Goal: Transaction & Acquisition: Register for event/course

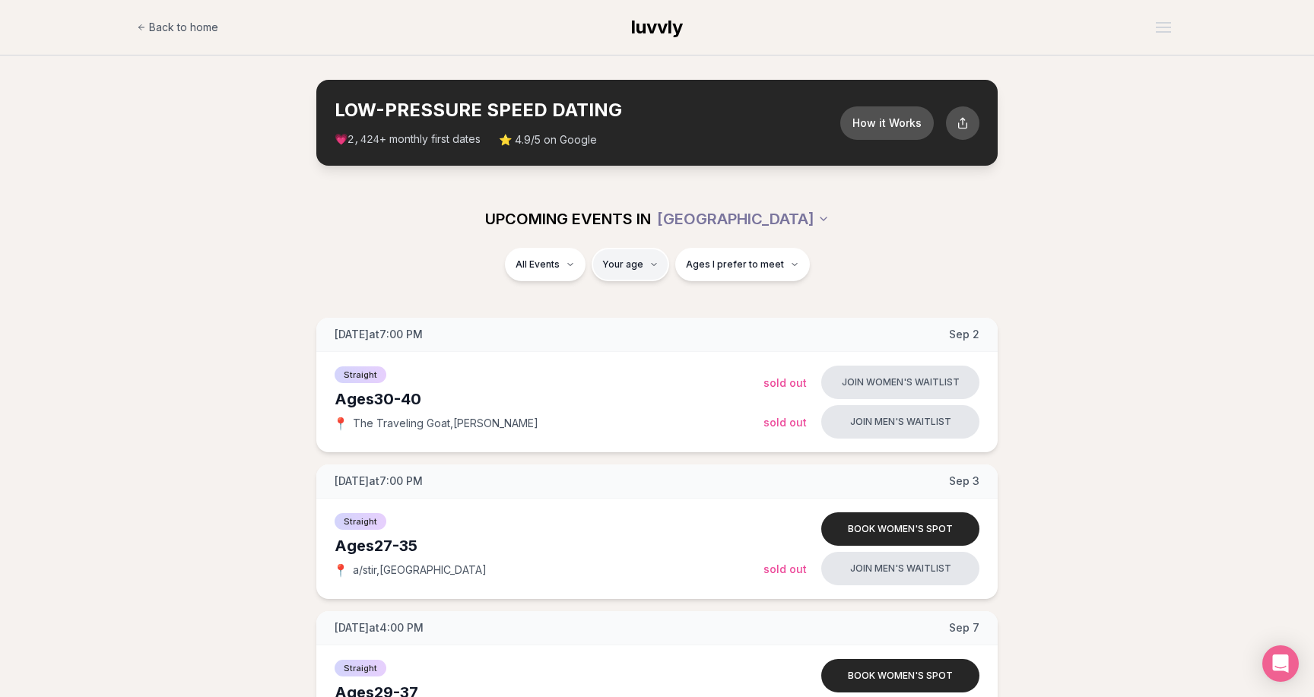
type input "**"
click at [734, 268] on span "Ages I prefer to meet" at bounding box center [783, 264] width 98 height 12
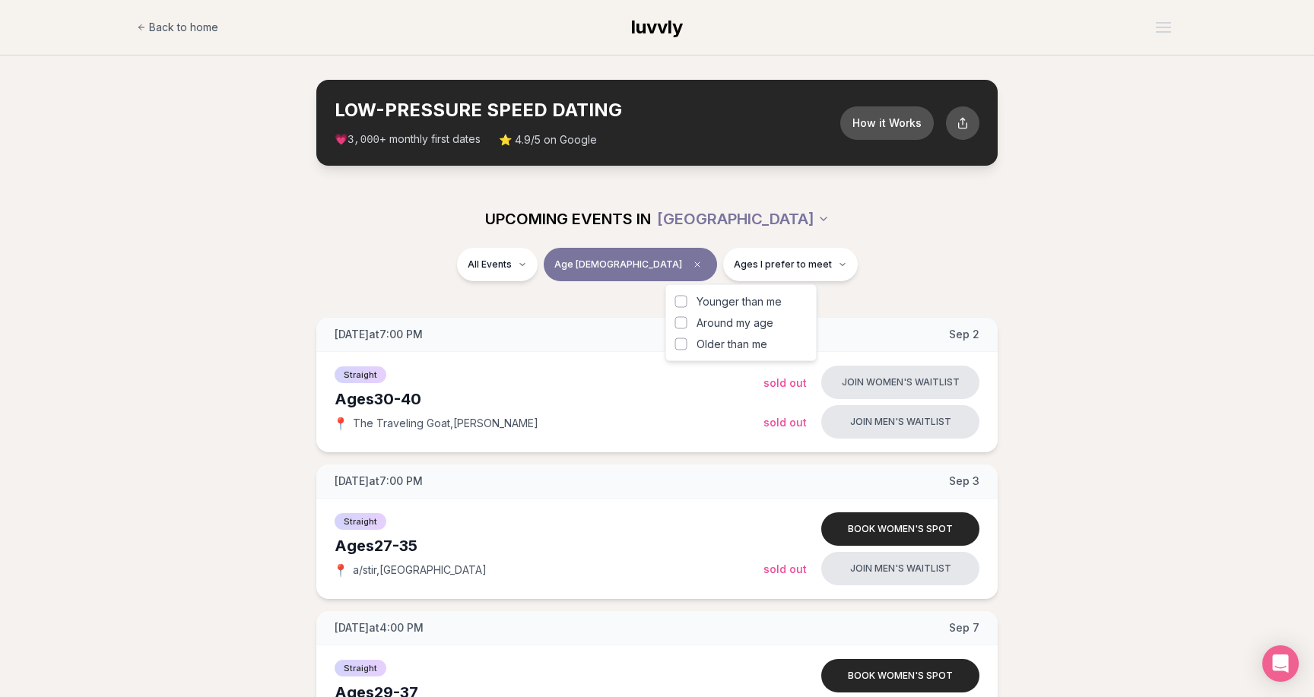
click at [681, 322] on button "Around my age" at bounding box center [681, 323] width 12 height 12
click at [681, 294] on label "Younger than me" at bounding box center [741, 301] width 132 height 15
click at [681, 296] on button "Younger than me" at bounding box center [681, 302] width 12 height 12
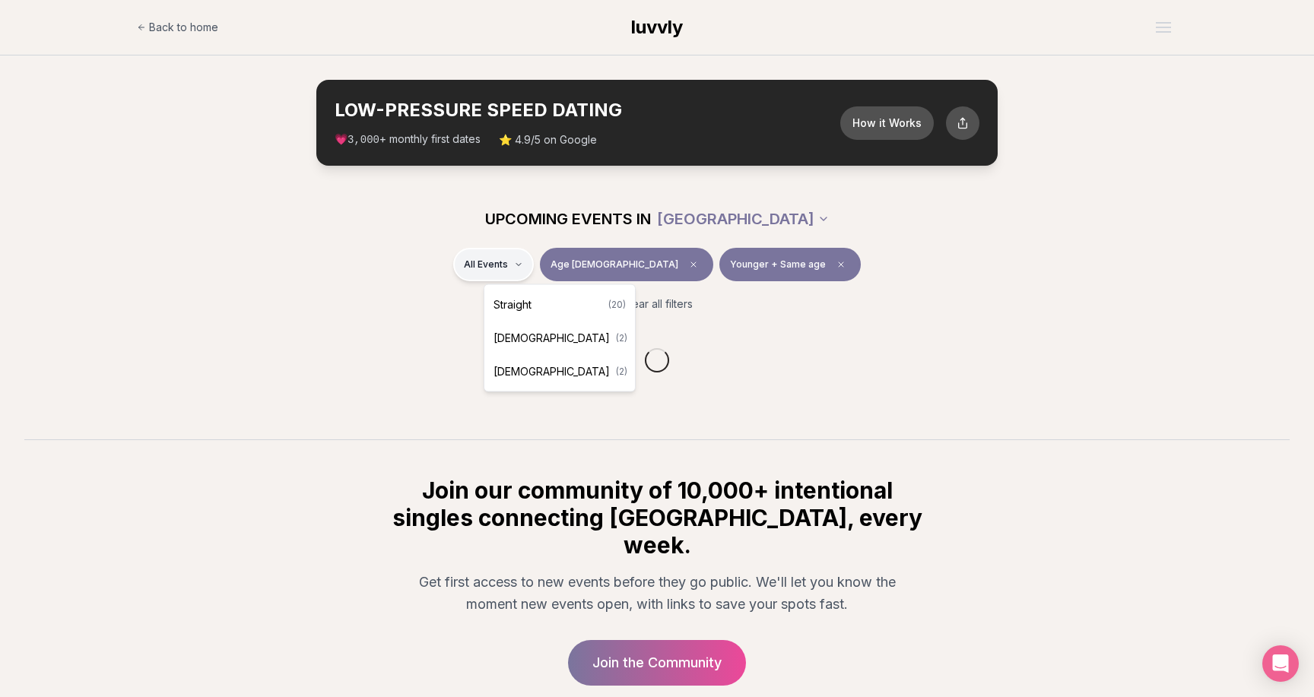
click at [567, 266] on html "Back to home luvvly LOW-PRESSURE SPEED DATING How it Works 💗 3,000 + monthly fi…" at bounding box center [657, 410] width 1314 height 820
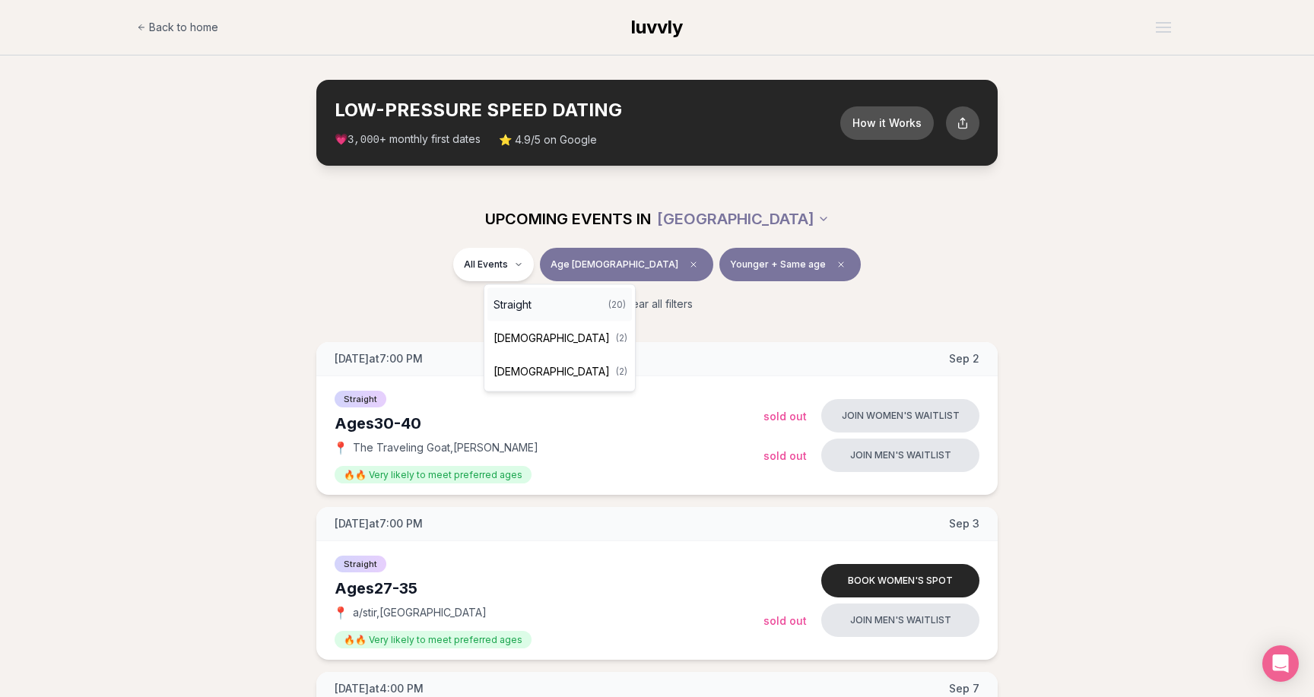
click at [541, 303] on div "Straight ( 20 )" at bounding box center [559, 304] width 144 height 33
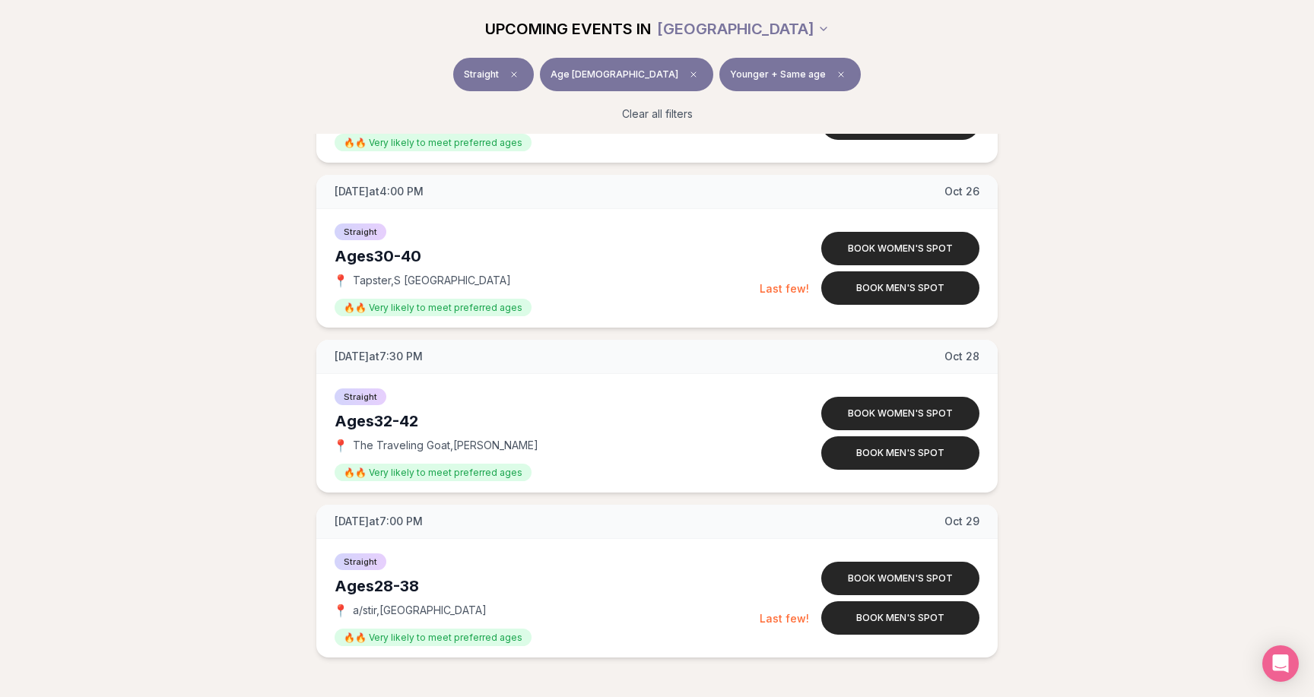
scroll to position [2988, 0]
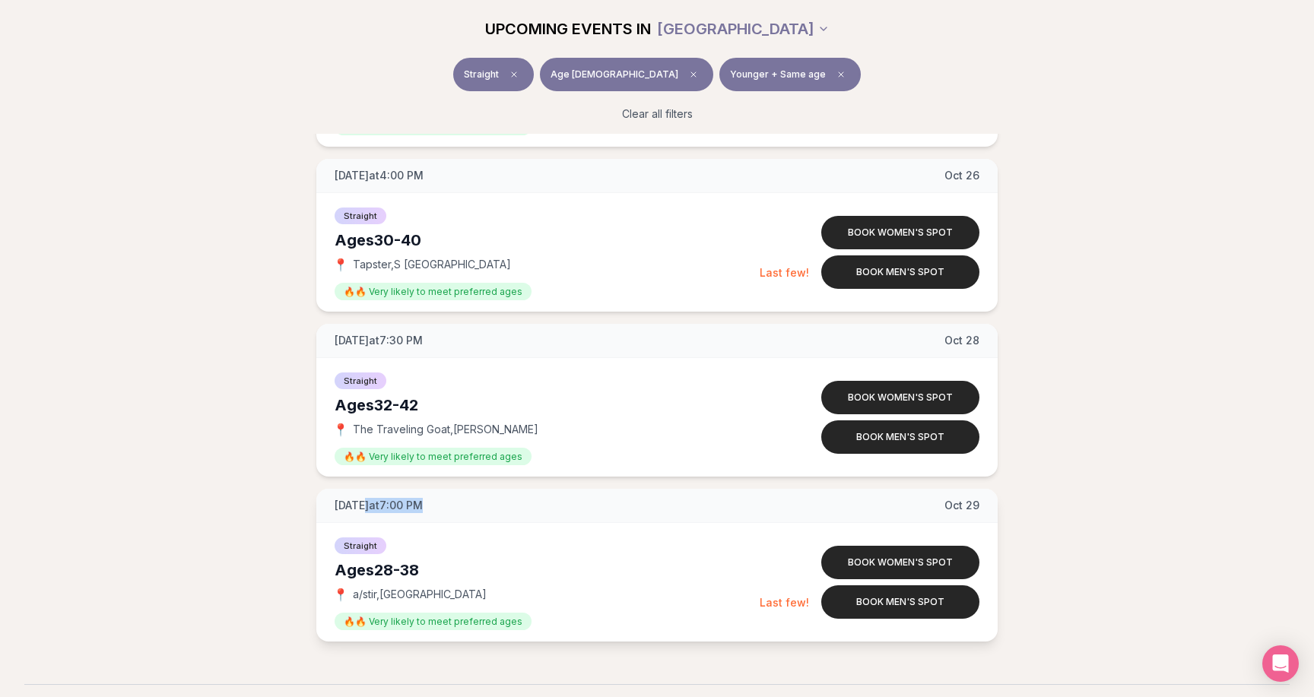
drag, startPoint x: 373, startPoint y: 505, endPoint x: 564, endPoint y: 504, distance: 191.6
click at [564, 505] on div "Wednesday at 7:00 PM Oct 29" at bounding box center [656, 506] width 681 height 34
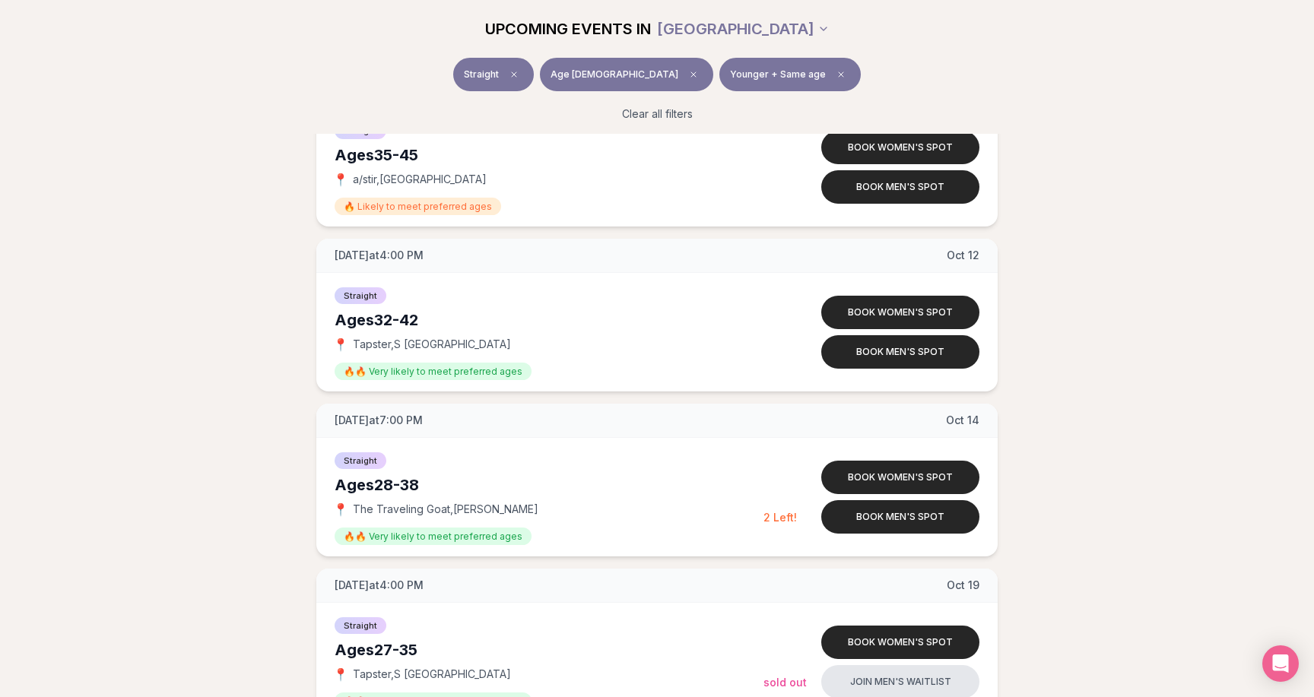
scroll to position [2260, 0]
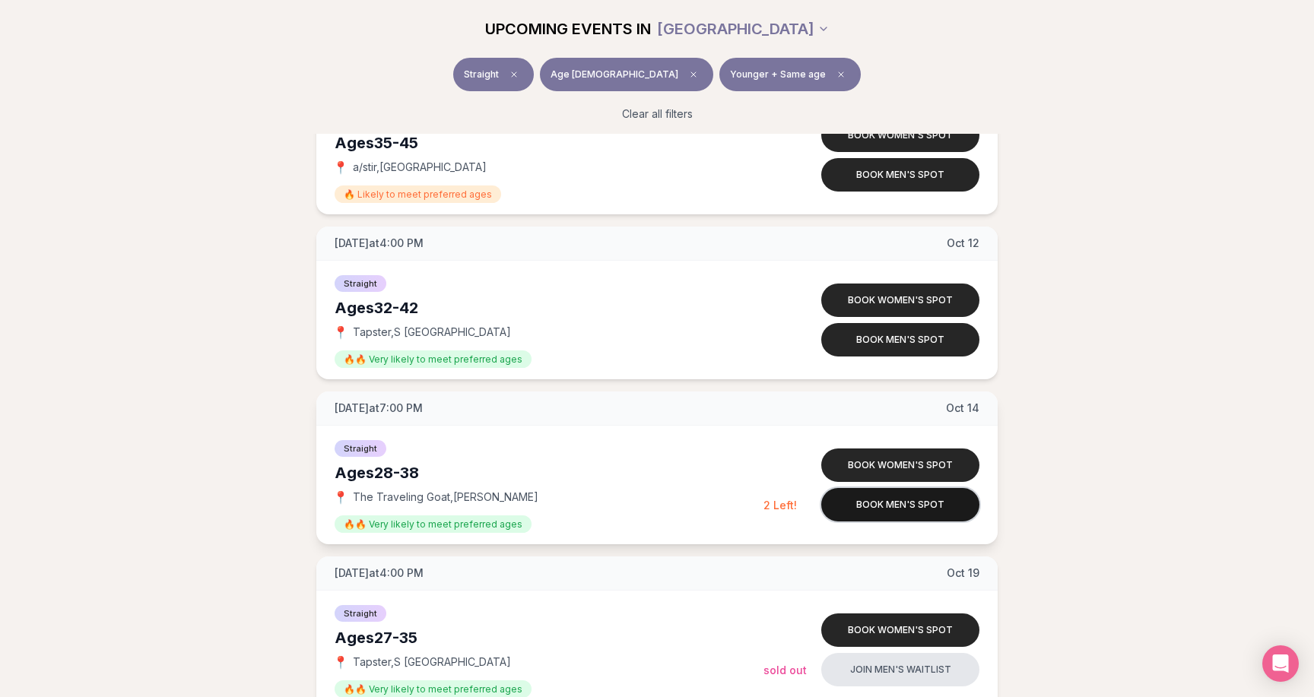
click at [912, 509] on button "Book men's spot" at bounding box center [900, 504] width 158 height 33
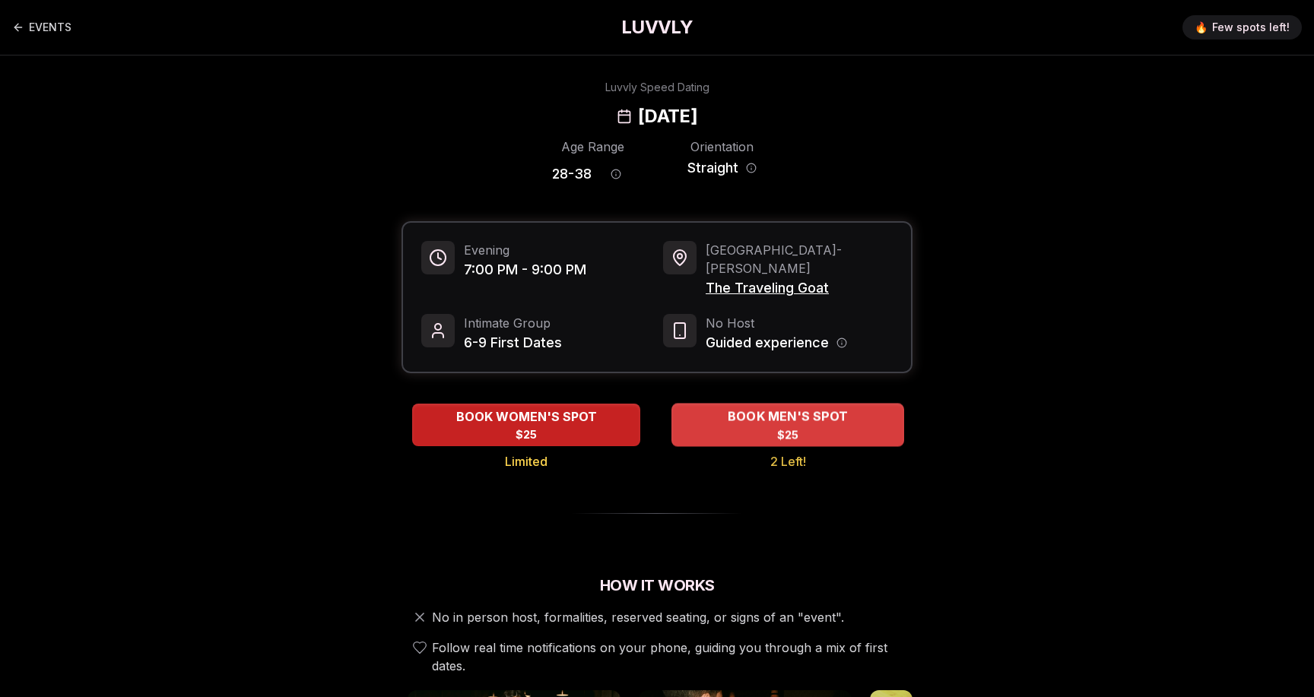
click at [775, 407] on span "BOOK MEN'S SPOT" at bounding box center [788, 416] width 126 height 18
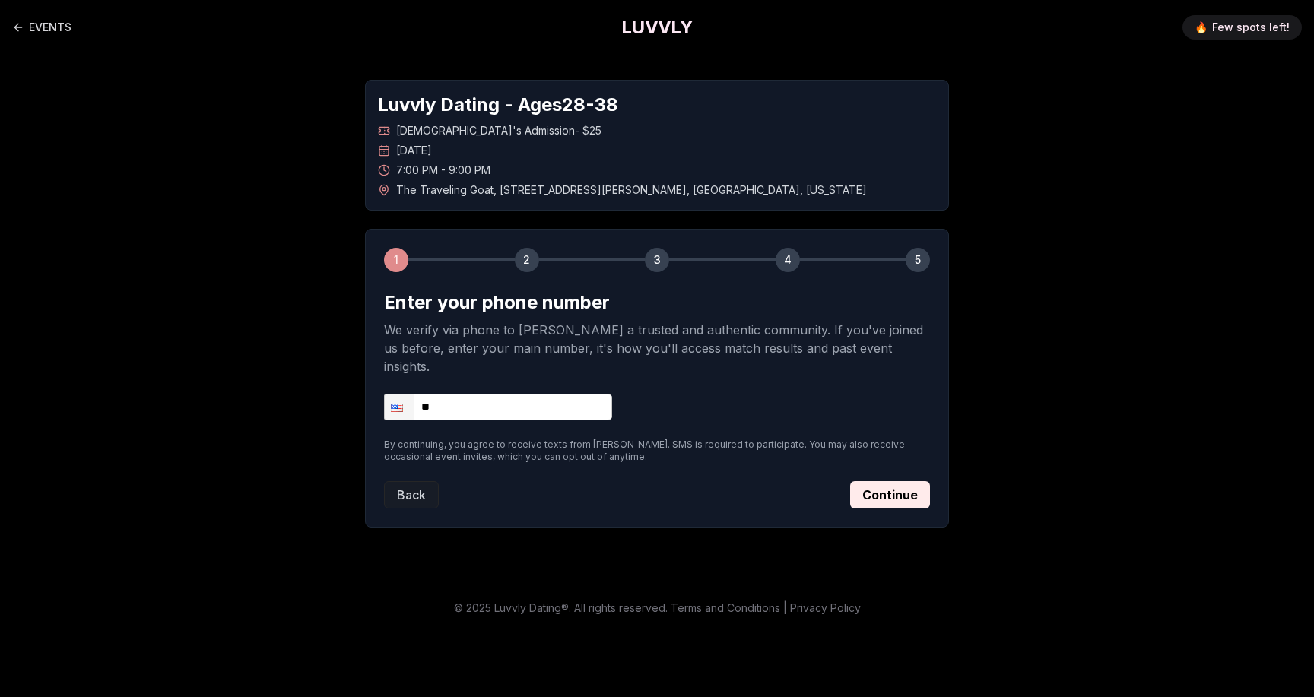
click at [520, 394] on input "**" at bounding box center [498, 407] width 228 height 27
type input "**********"
click at [867, 481] on button "Continue" at bounding box center [890, 494] width 80 height 27
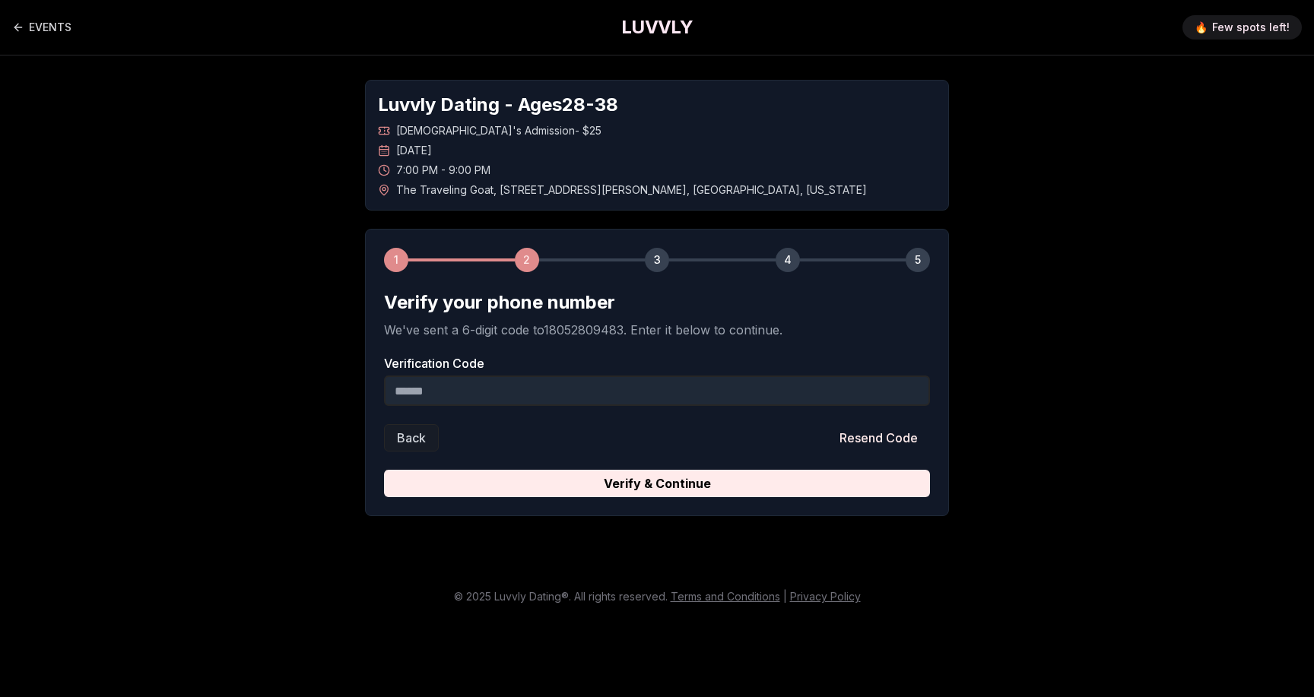
click at [550, 385] on input "Verification Code" at bounding box center [657, 391] width 546 height 30
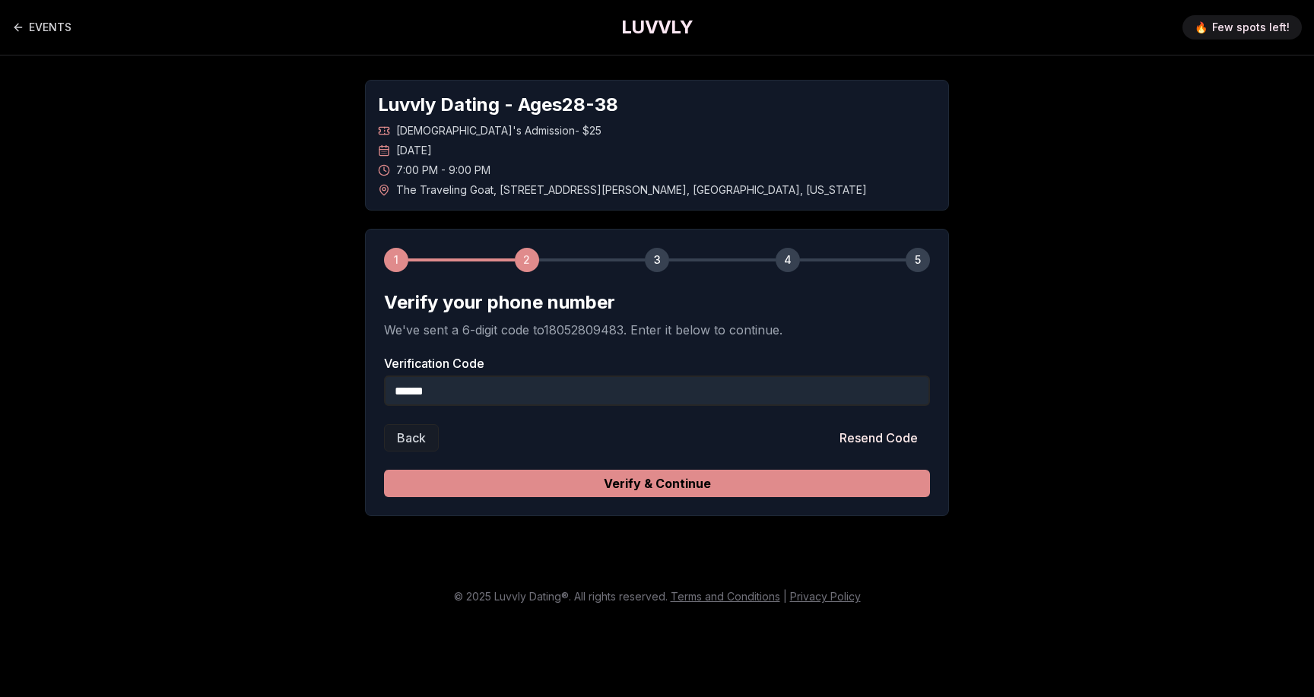
type input "******"
click at [692, 484] on button "Verify & Continue" at bounding box center [657, 483] width 546 height 27
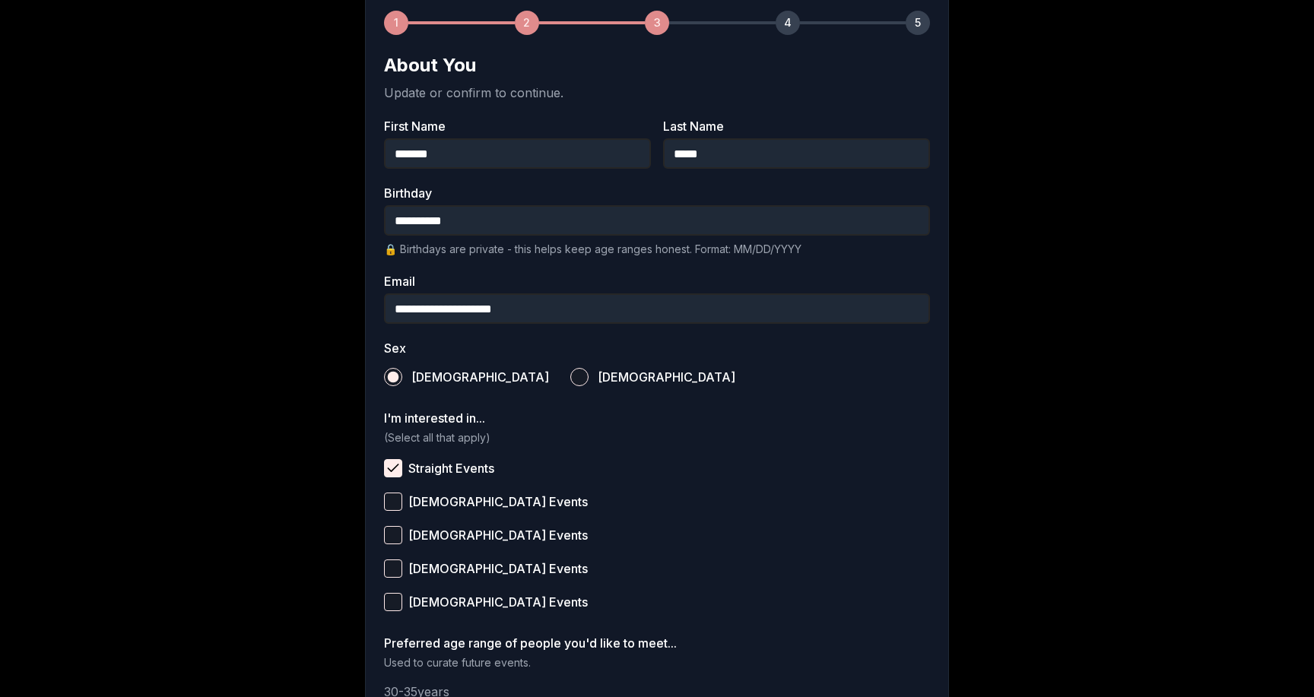
scroll to position [258, 0]
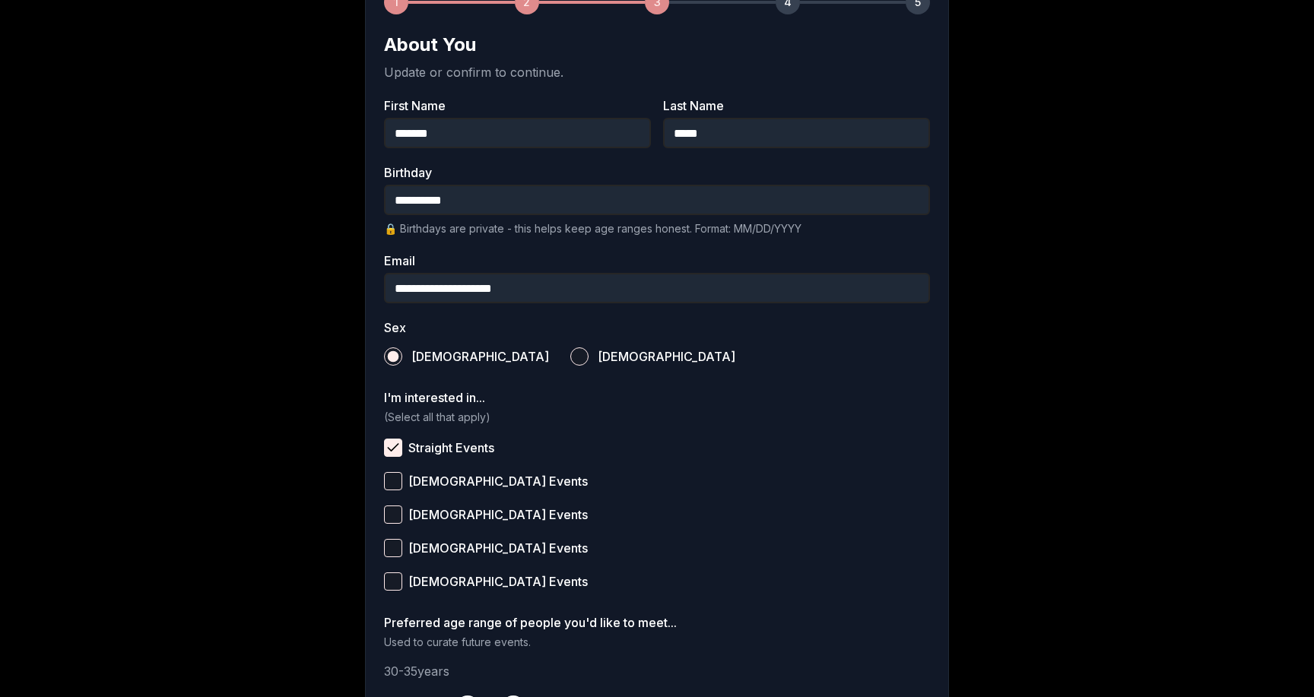
click at [471, 287] on input "**********" at bounding box center [657, 288] width 546 height 30
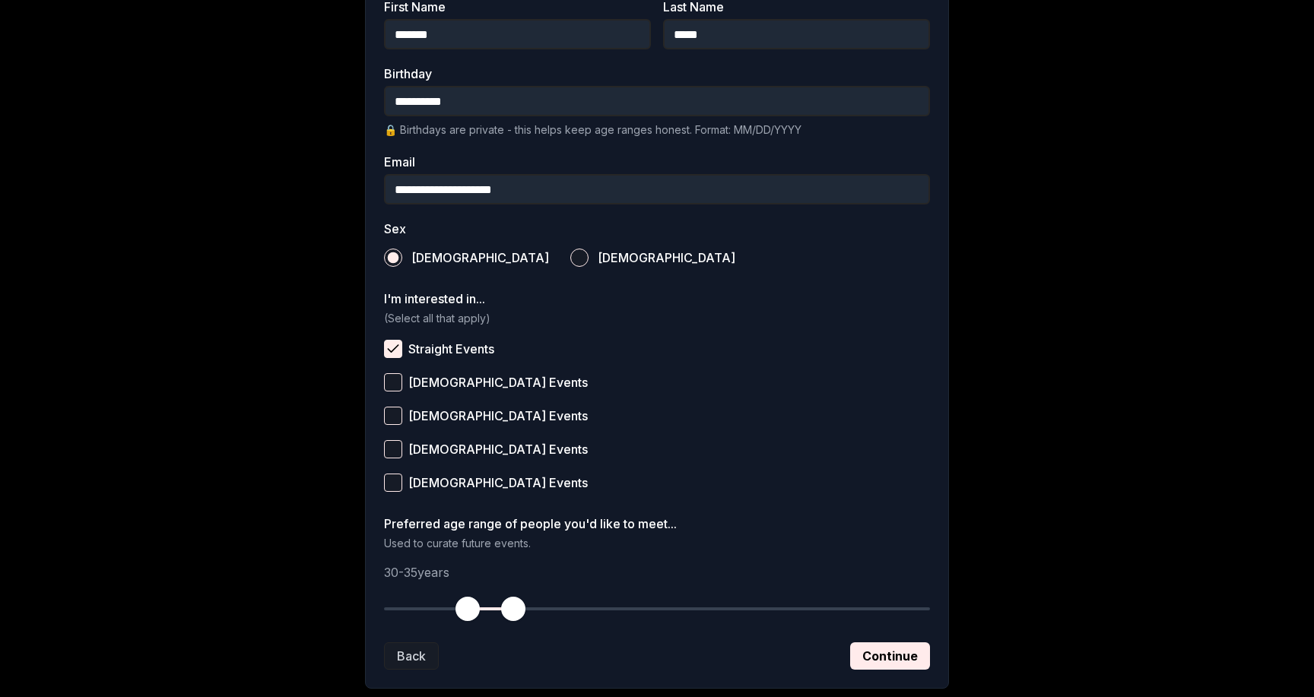
scroll to position [449, 0]
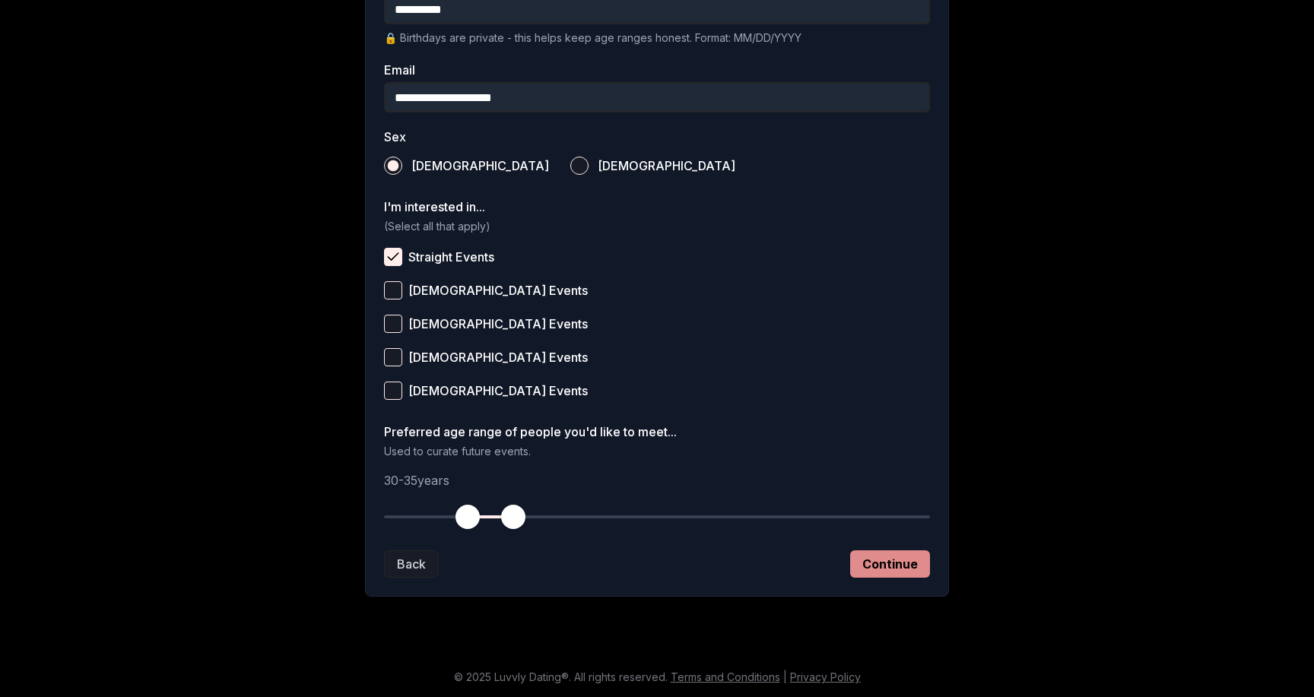
click at [903, 563] on button "Continue" at bounding box center [890, 563] width 80 height 27
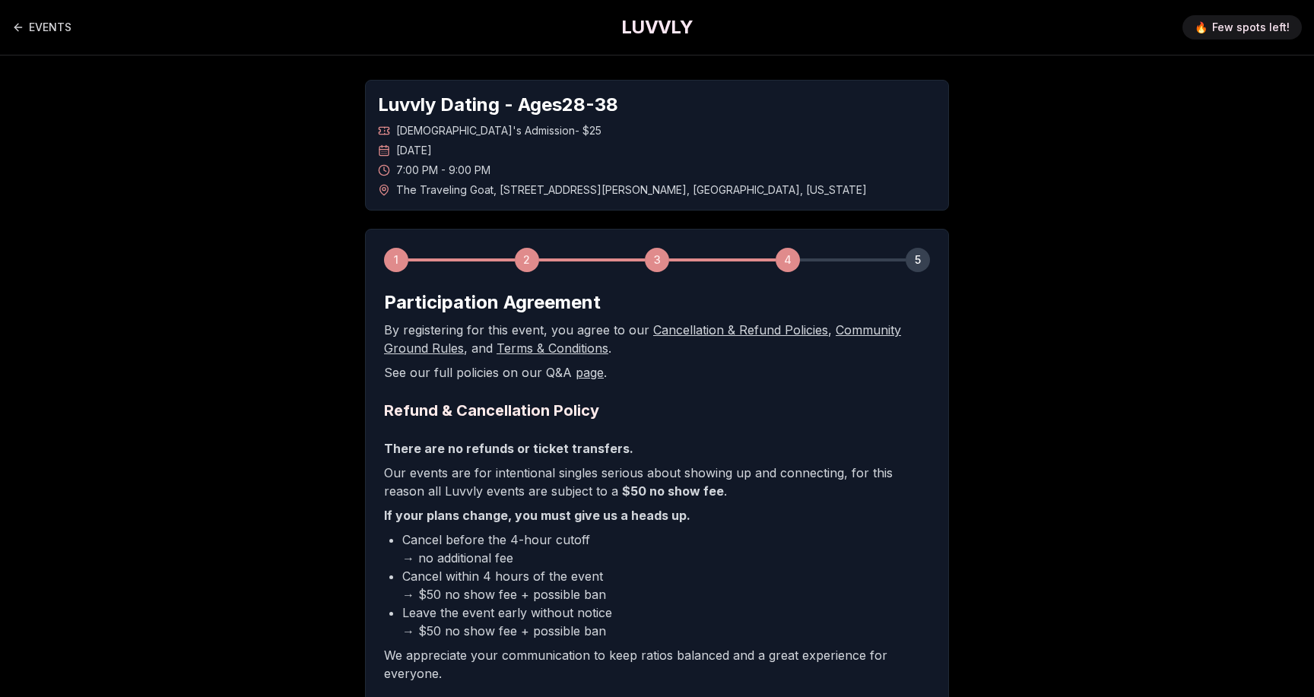
scroll to position [202, 0]
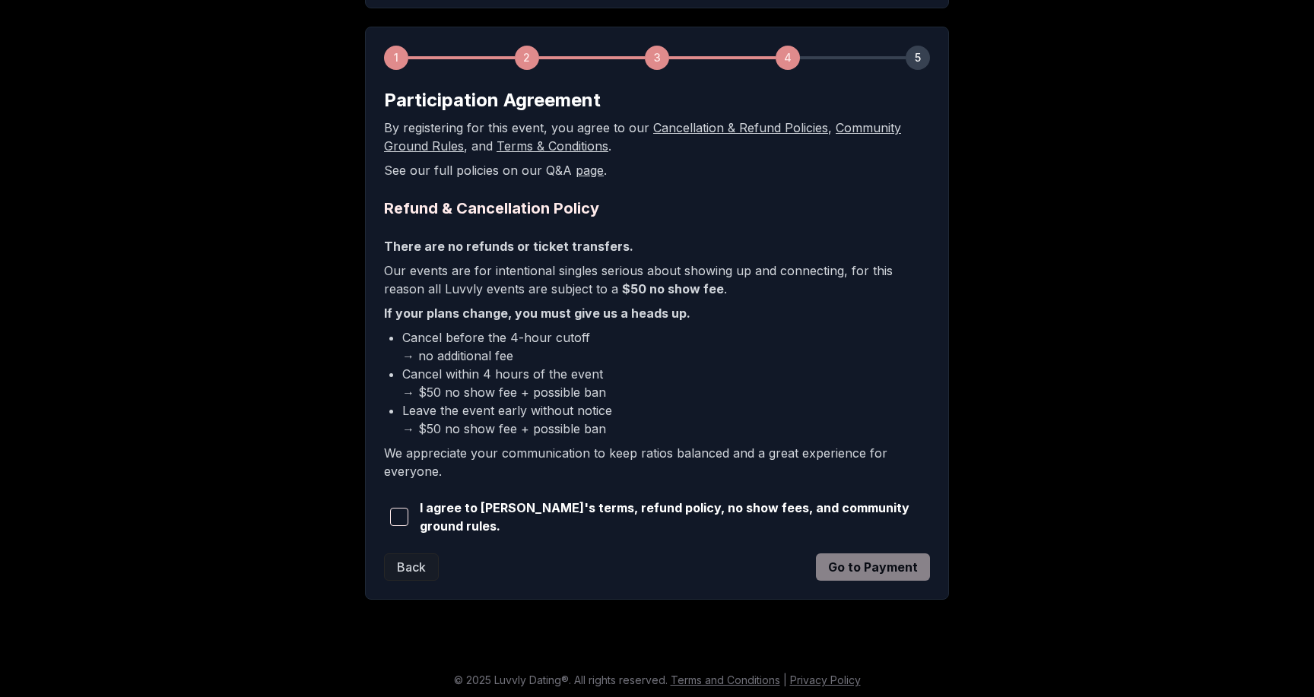
click at [400, 518] on span "button" at bounding box center [399, 517] width 18 height 18
click at [864, 561] on button "Go to Payment" at bounding box center [873, 566] width 114 height 27
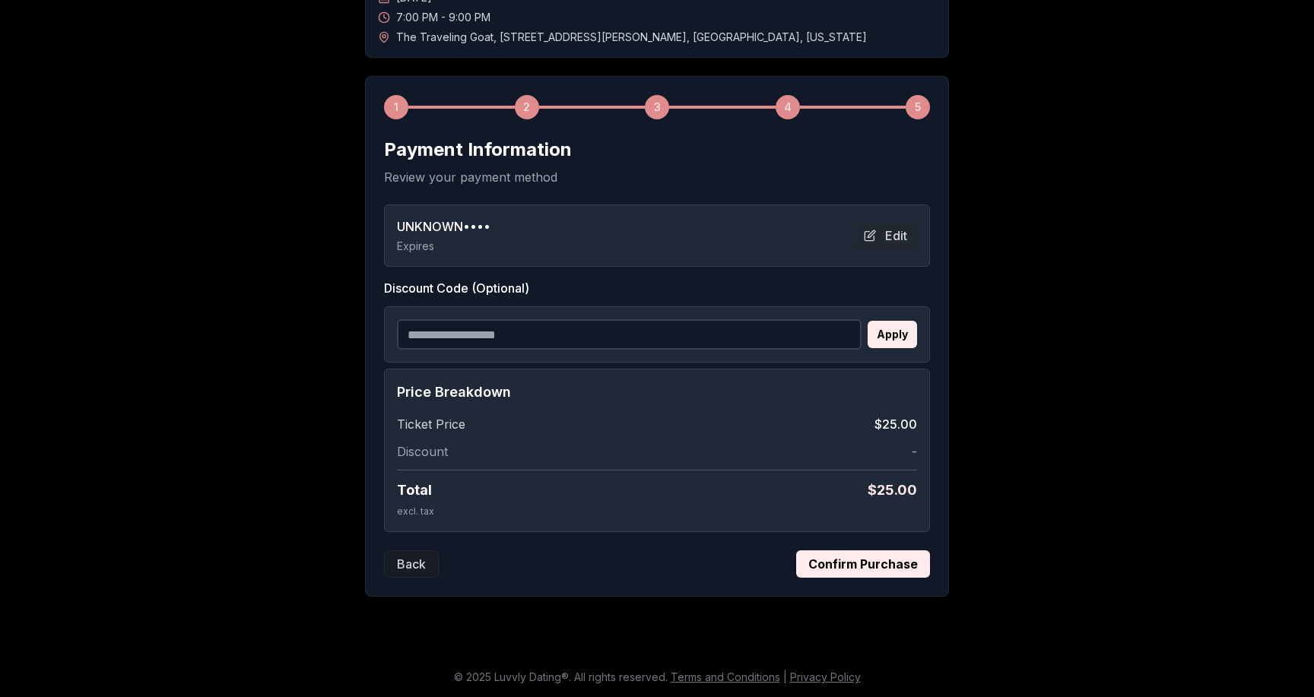
click at [490, 339] on input "Discount Code (Optional)" at bounding box center [629, 334] width 465 height 30
paste input "**********"
type input "**********"
click at [899, 341] on button "Apply" at bounding box center [891, 334] width 49 height 27
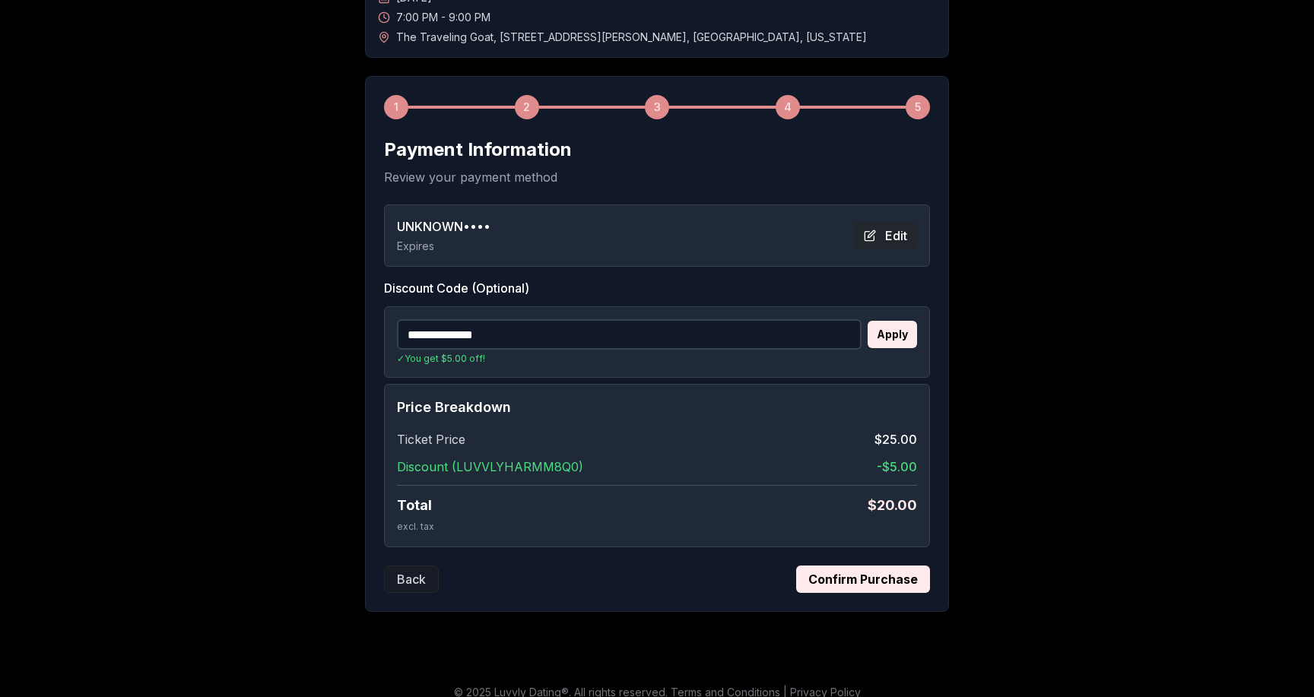
click at [887, 230] on button "Edit" at bounding box center [885, 235] width 63 height 27
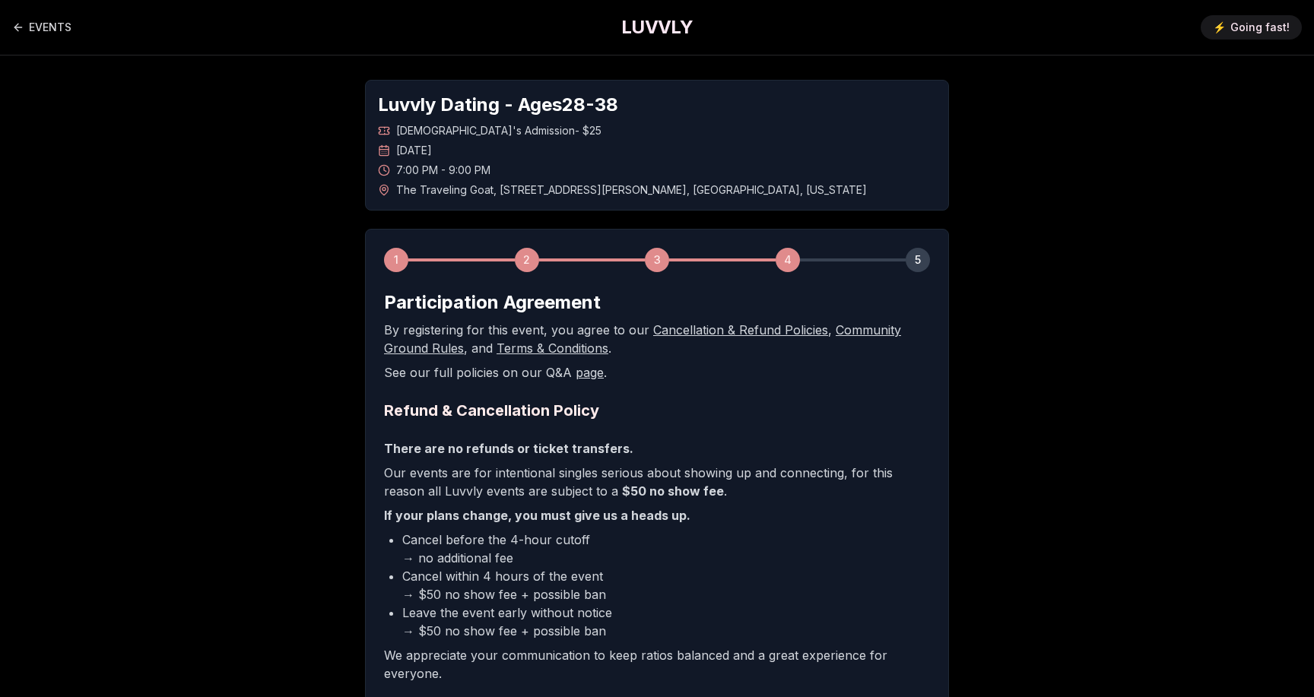
scroll to position [202, 0]
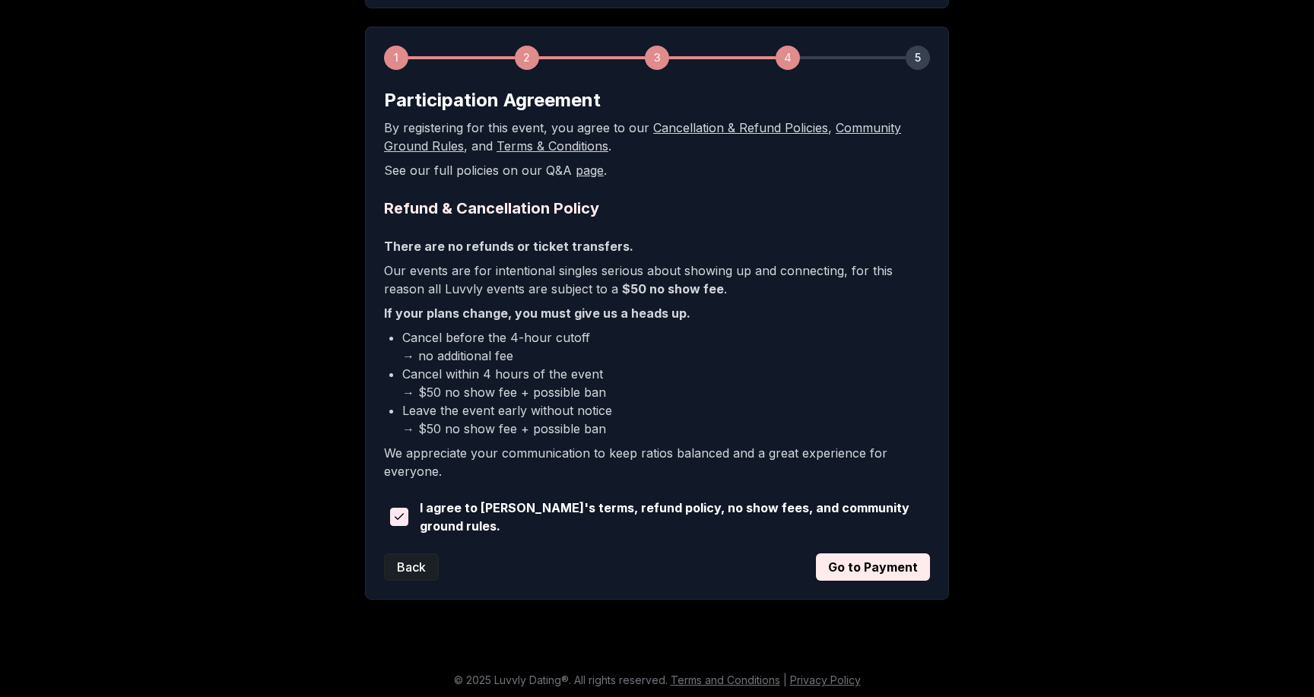
click at [404, 568] on button "Back" at bounding box center [411, 566] width 55 height 27
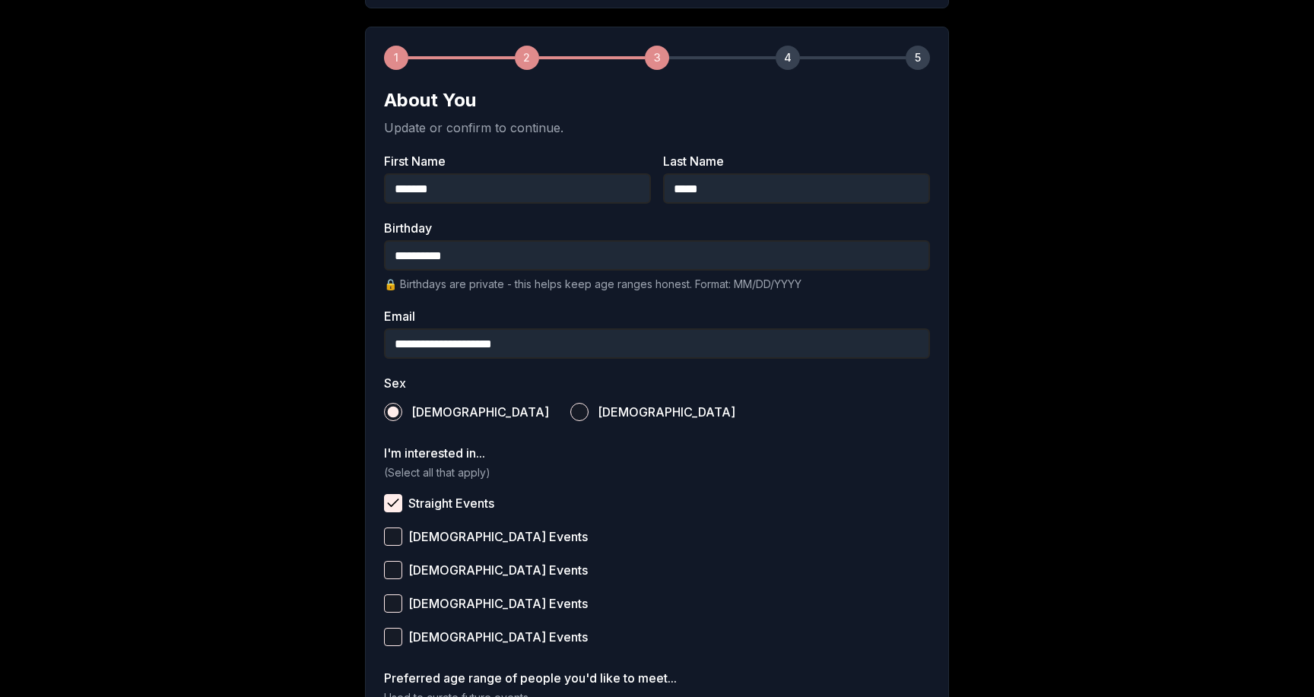
click at [468, 341] on input "**********" at bounding box center [657, 343] width 546 height 30
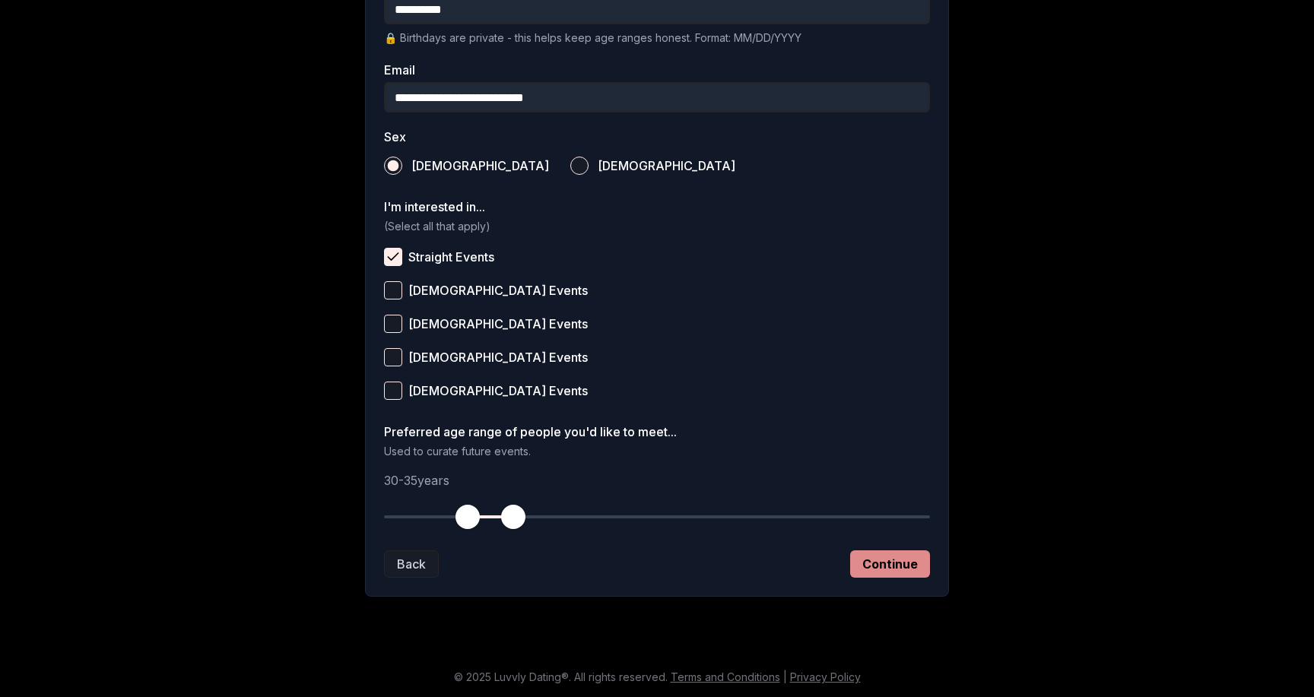
type input "**********"
click at [910, 569] on button "Continue" at bounding box center [890, 563] width 80 height 27
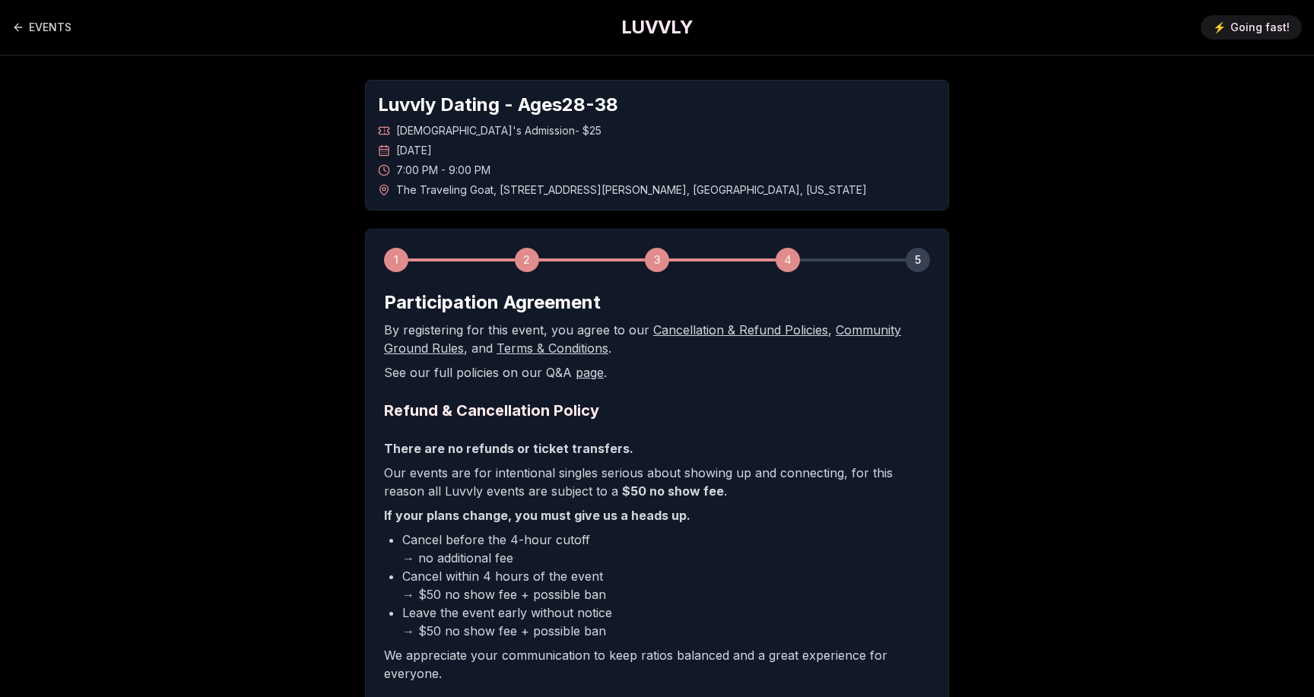
scroll to position [202, 0]
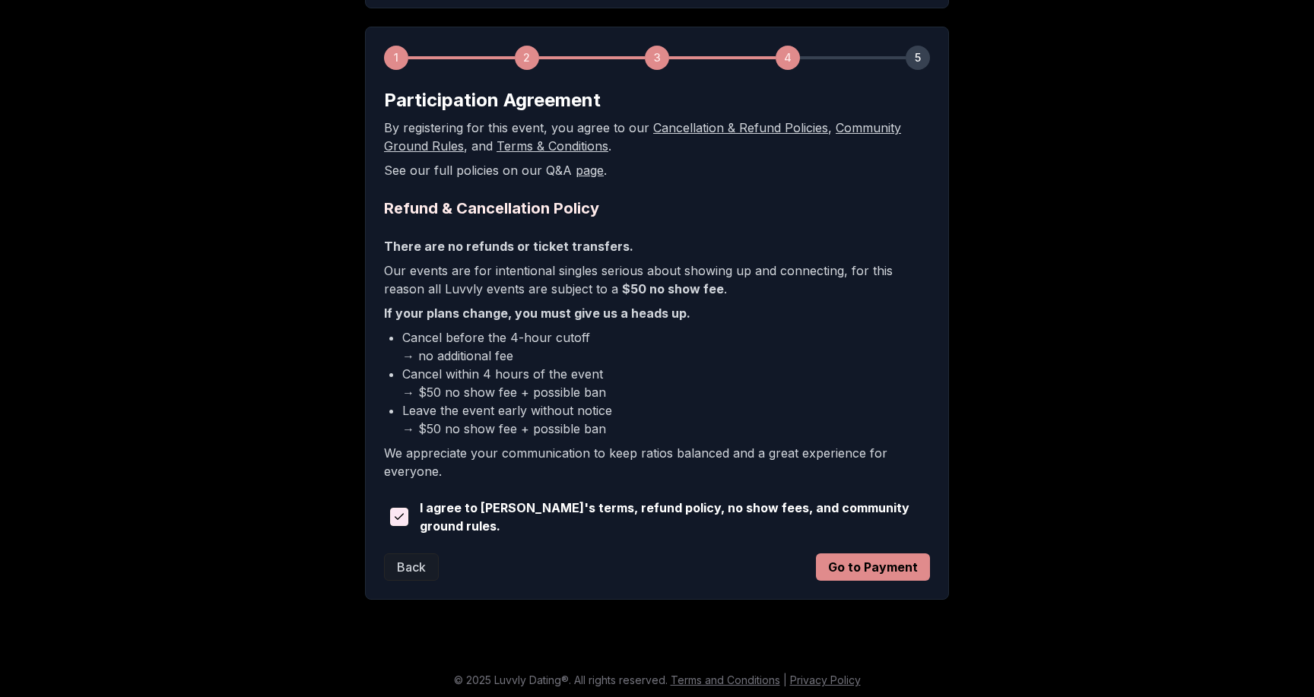
click at [851, 558] on button "Go to Payment" at bounding box center [873, 566] width 114 height 27
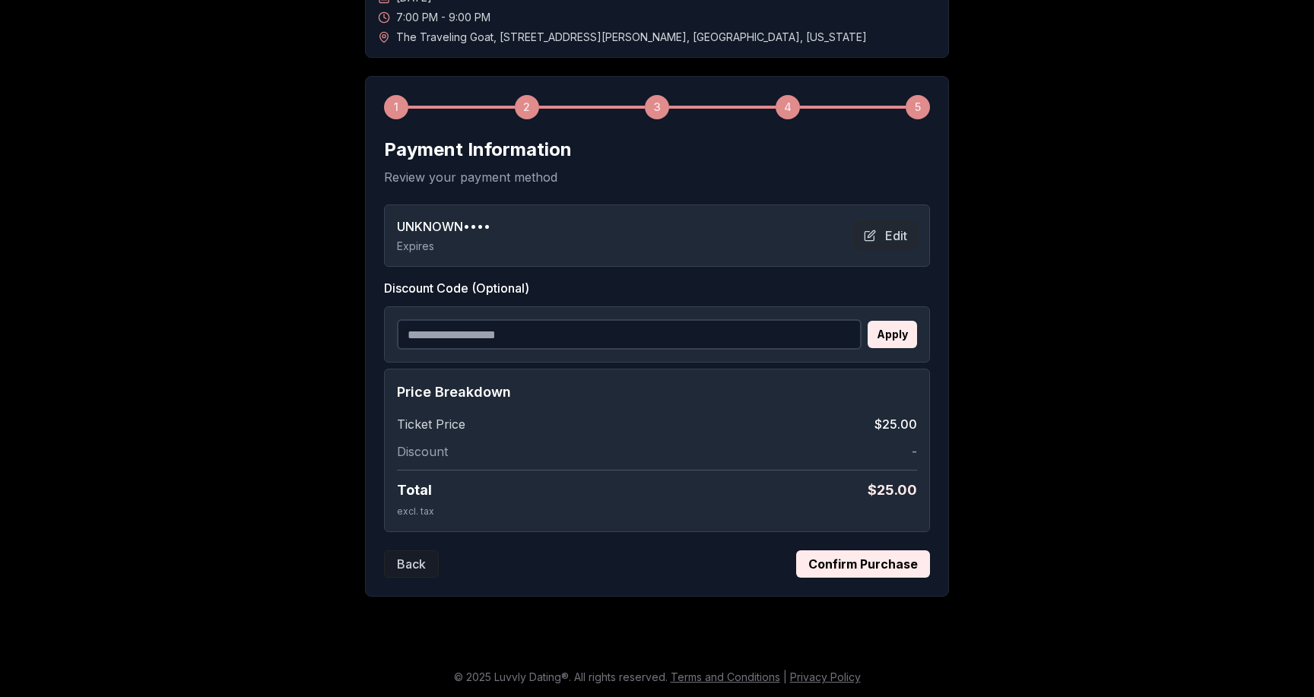
click at [592, 328] on input "Discount Code (Optional)" at bounding box center [629, 334] width 465 height 30
paste input "**********"
type input "**********"
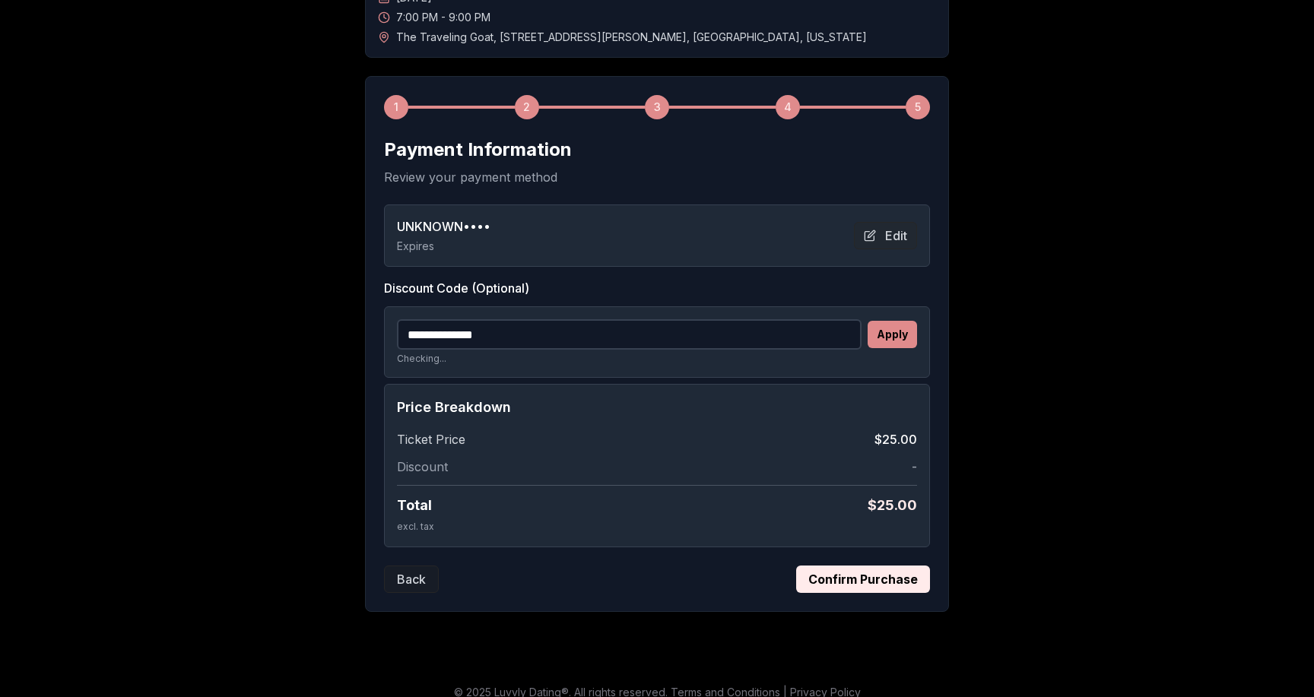
click at [889, 333] on button "Apply" at bounding box center [891, 334] width 49 height 27
click at [886, 582] on button "Confirm Purchase" at bounding box center [863, 579] width 134 height 27
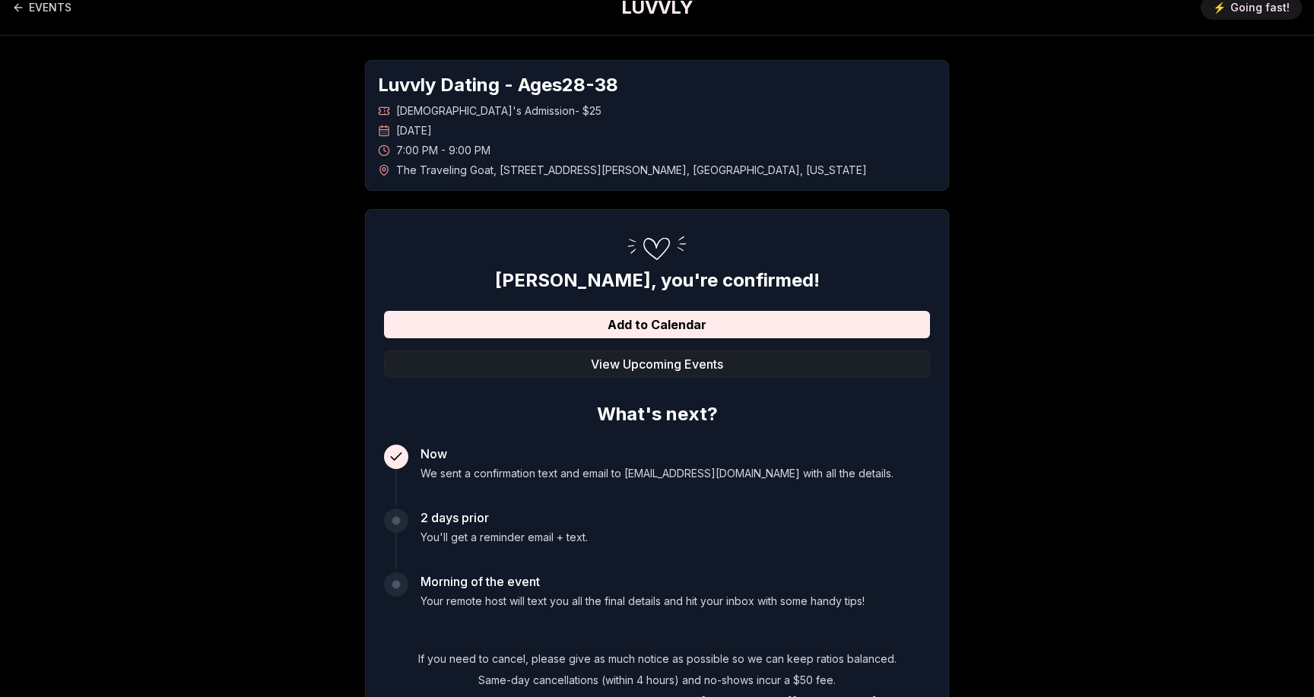
scroll to position [0, 0]
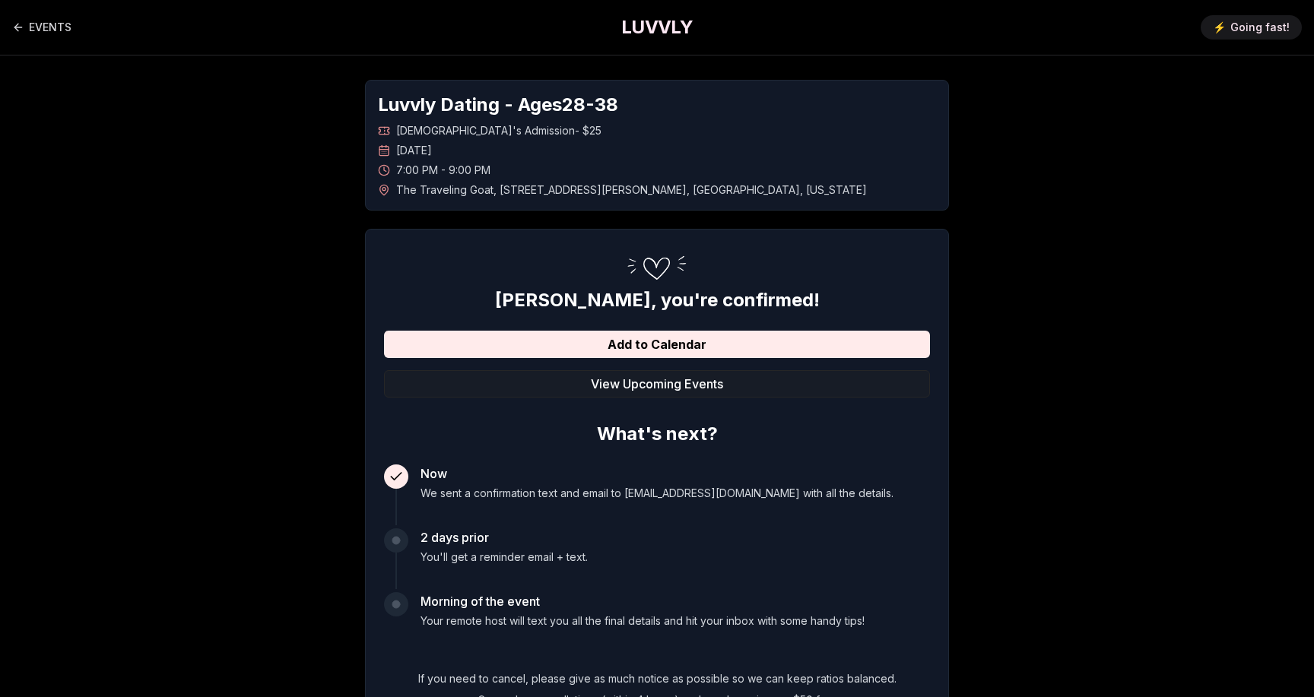
drag, startPoint x: 426, startPoint y: 132, endPoint x: 557, endPoint y: 127, distance: 131.6
click at [557, 128] on div "Straight Men's Admission - $25" at bounding box center [657, 130] width 558 height 15
drag, startPoint x: 542, startPoint y: 189, endPoint x: 707, endPoint y: 189, distance: 165.0
click at [707, 189] on span "The Traveling Goat , 621 1/2 Queen Anne Avenue North , Seattle , Washington" at bounding box center [631, 189] width 471 height 15
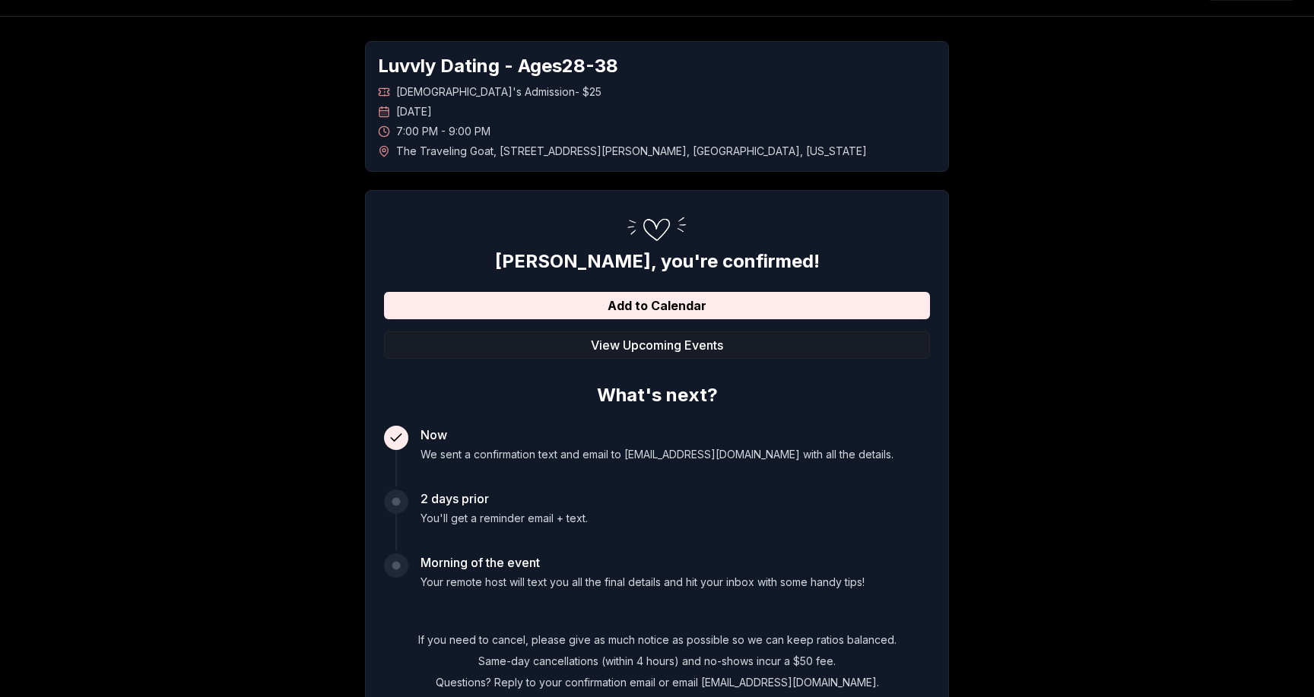
scroll to position [151, 0]
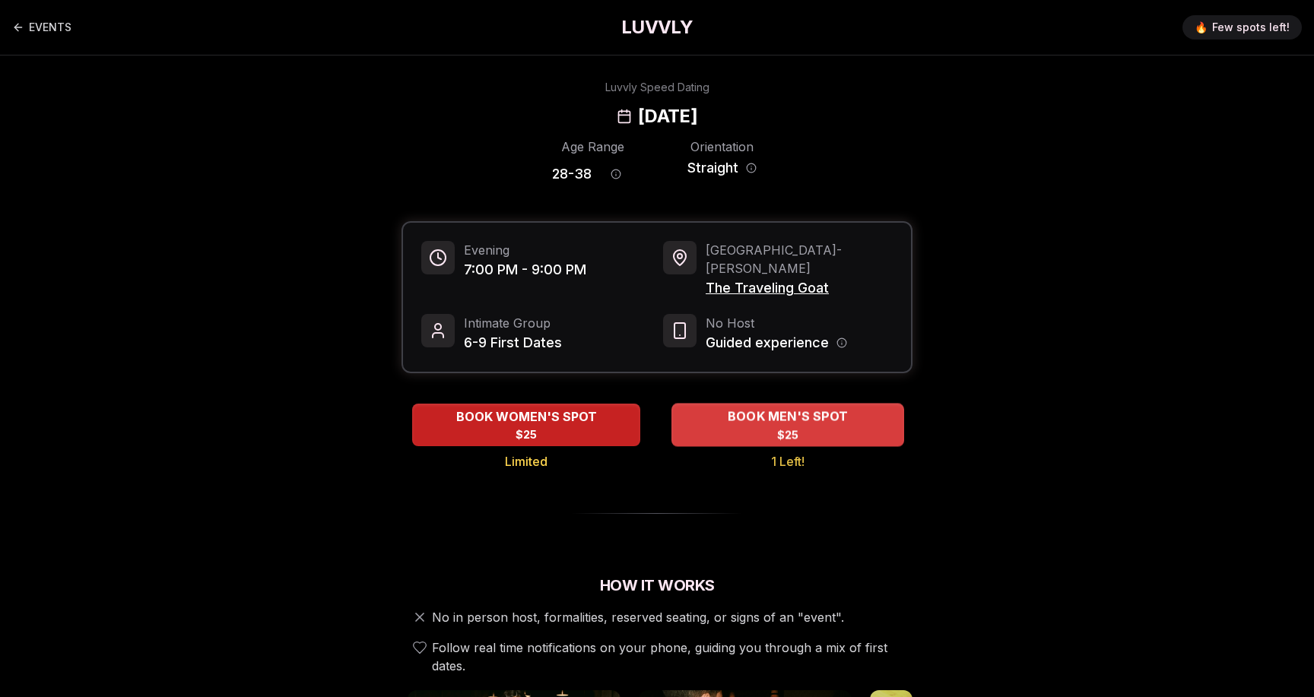
click at [823, 404] on div "BOOK MEN'S SPOT $25" at bounding box center [787, 425] width 233 height 42
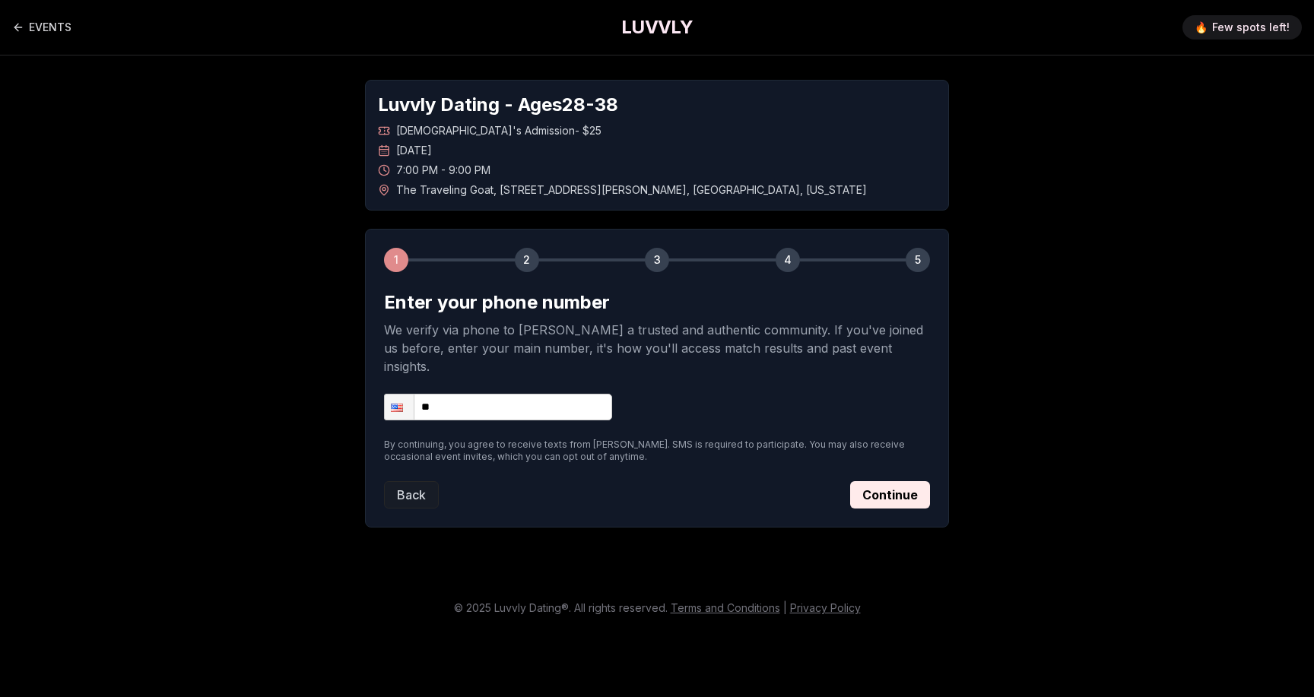
drag, startPoint x: 436, startPoint y: 146, endPoint x: 577, endPoint y: 158, distance: 141.9
click at [577, 158] on div "[DEMOGRAPHIC_DATA]'s Admission - $25 [DATE] 7:00 PM - 9:00 PM The Traveling [GE…" at bounding box center [657, 160] width 558 height 75
drag, startPoint x: 456, startPoint y: 143, endPoint x: 560, endPoint y: 144, distance: 104.2
click at [560, 144] on div "[DATE]" at bounding box center [657, 150] width 558 height 15
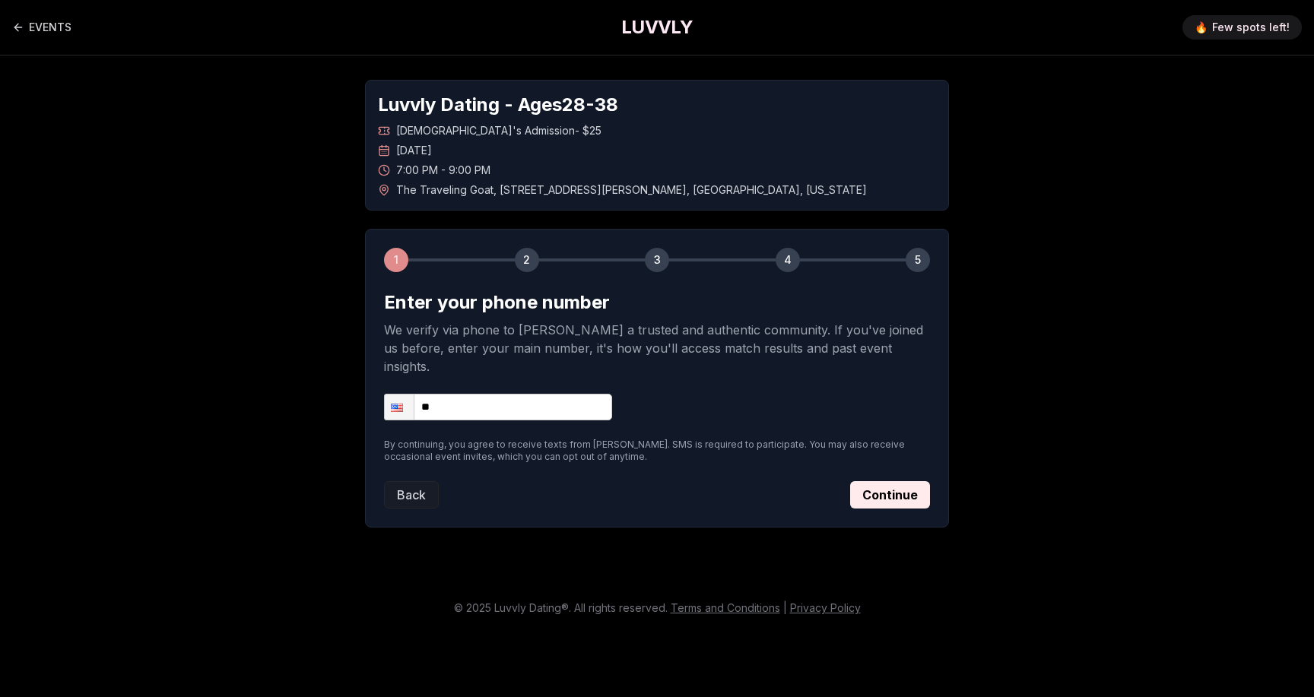
click at [579, 159] on div "[DEMOGRAPHIC_DATA]'s Admission - $25 [DATE] 7:00 PM - 9:00 PM The Traveling [GE…" at bounding box center [657, 160] width 558 height 75
drag, startPoint x: 445, startPoint y: 147, endPoint x: 557, endPoint y: 152, distance: 111.8
click at [557, 152] on div "[DATE]" at bounding box center [657, 150] width 558 height 15
click at [19, 29] on icon "Back to events" at bounding box center [18, 27] width 12 height 12
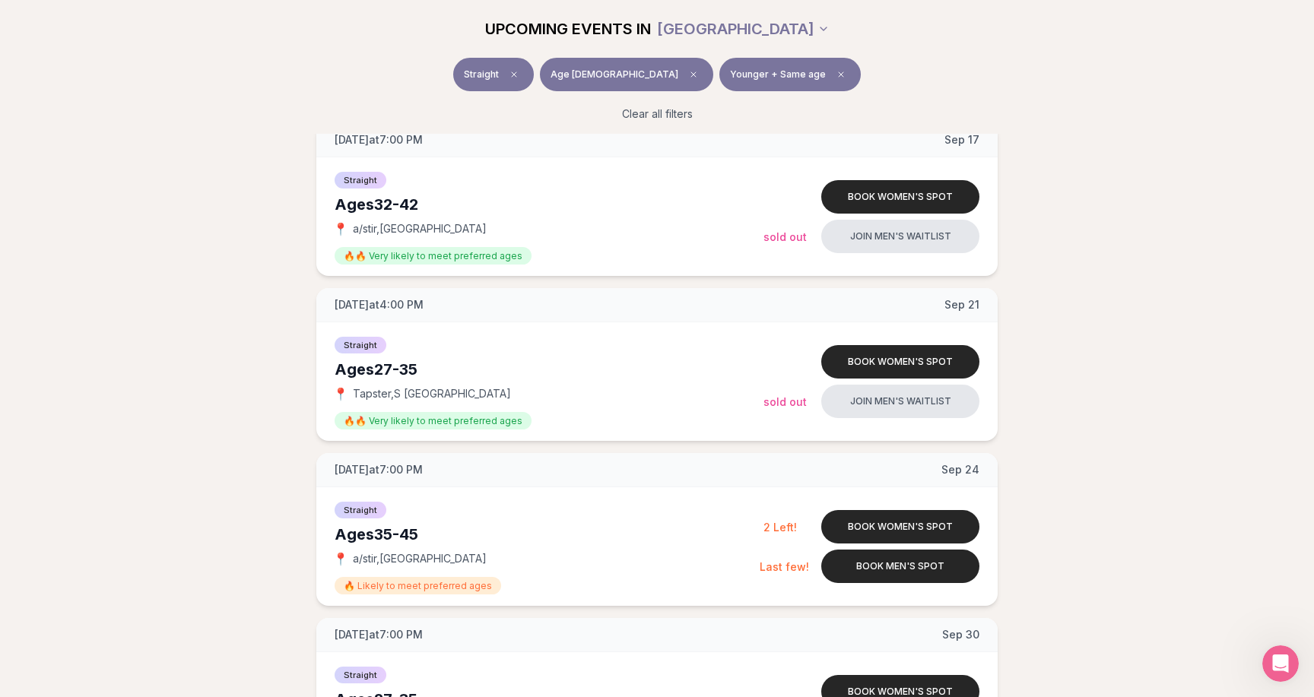
scroll to position [1191, 0]
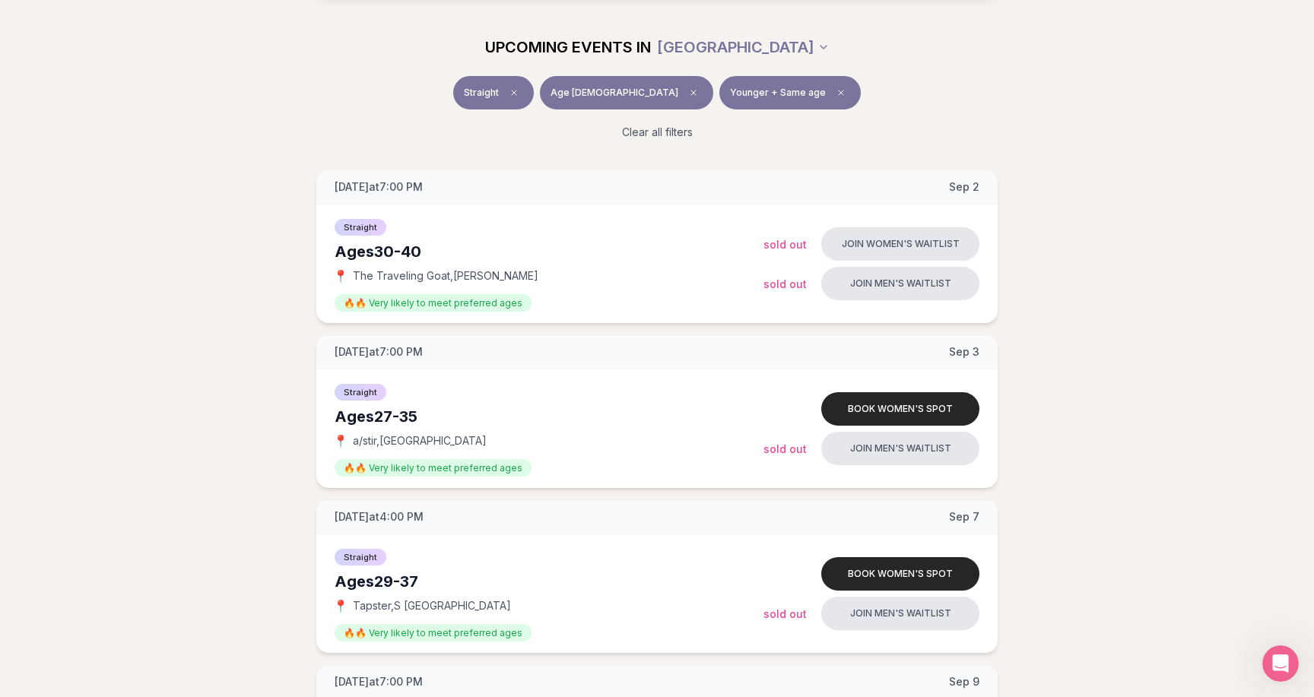
scroll to position [0, 0]
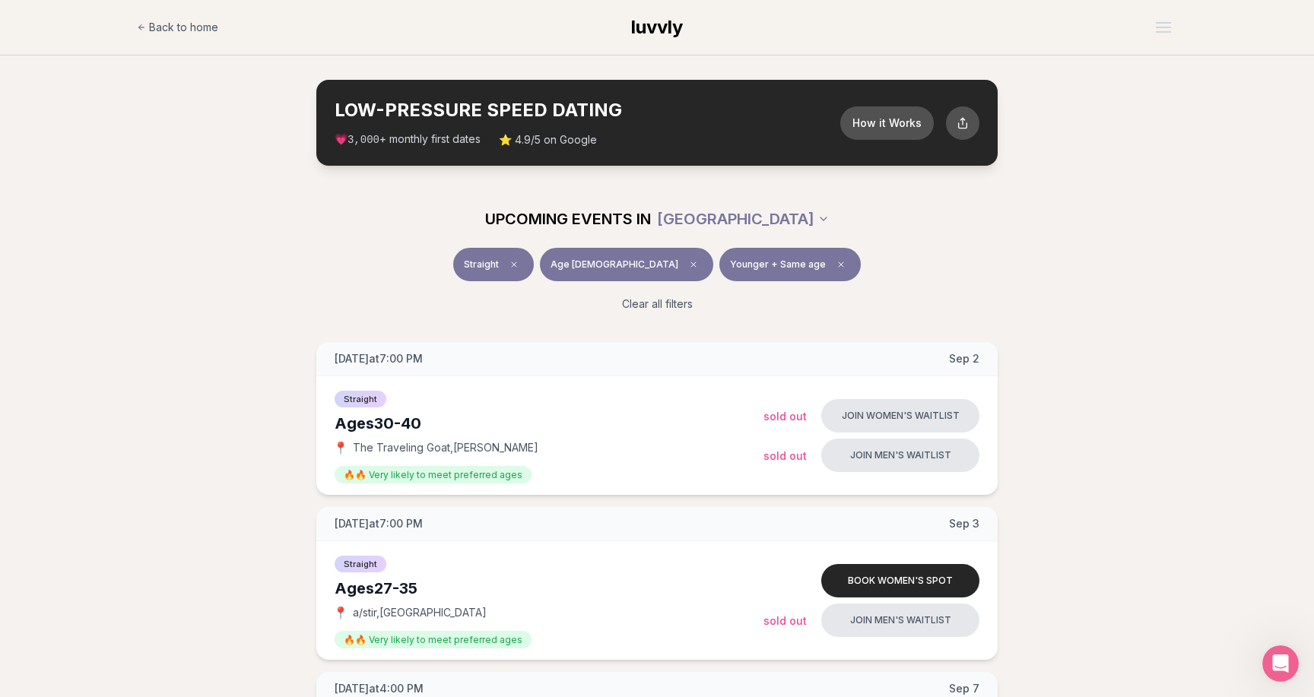
click at [673, 29] on span "luvvly" at bounding box center [657, 27] width 52 height 22
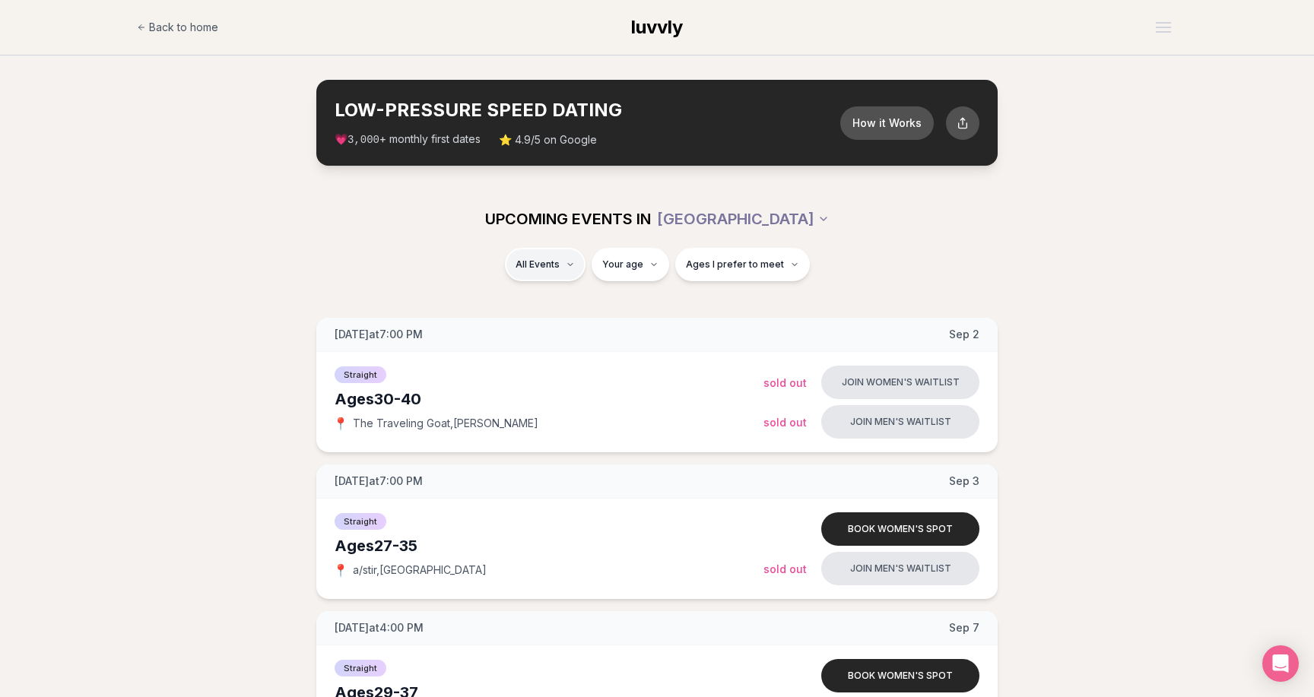
click at [528, 307] on span "Straight" at bounding box center [518, 304] width 38 height 15
click at [773, 267] on span "Ages I prefer to meet" at bounding box center [735, 264] width 98 height 12
click at [934, 238] on div "UPCOMING EVENTS IN SEATTLE" at bounding box center [657, 219] width 876 height 58
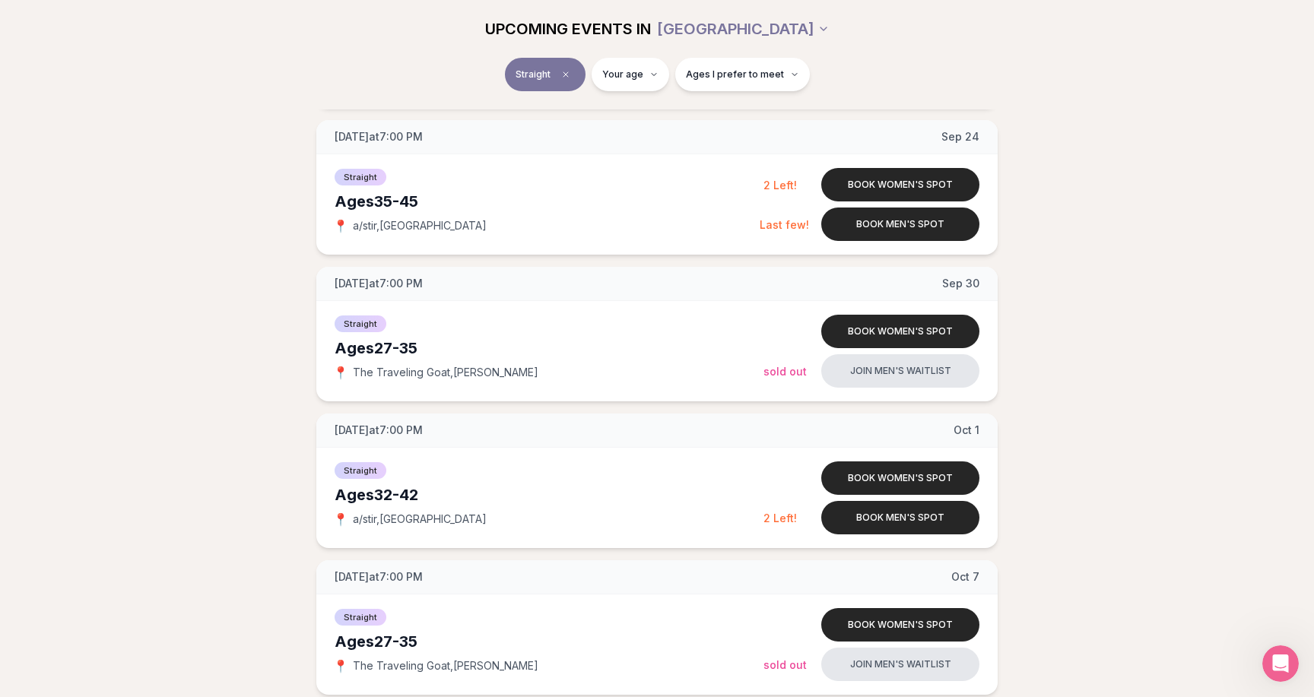
scroll to position [1502, 0]
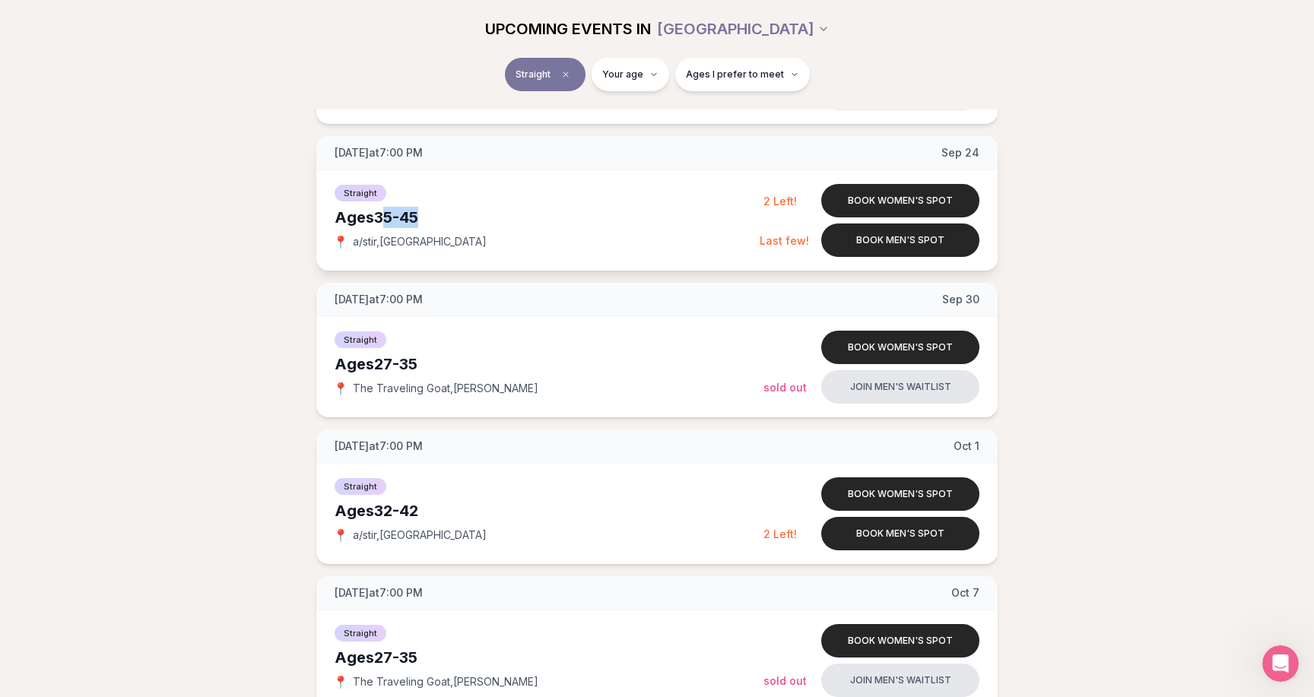
drag, startPoint x: 381, startPoint y: 219, endPoint x: 423, endPoint y: 219, distance: 42.6
click at [423, 219] on div "Ages 35-45" at bounding box center [547, 217] width 425 height 21
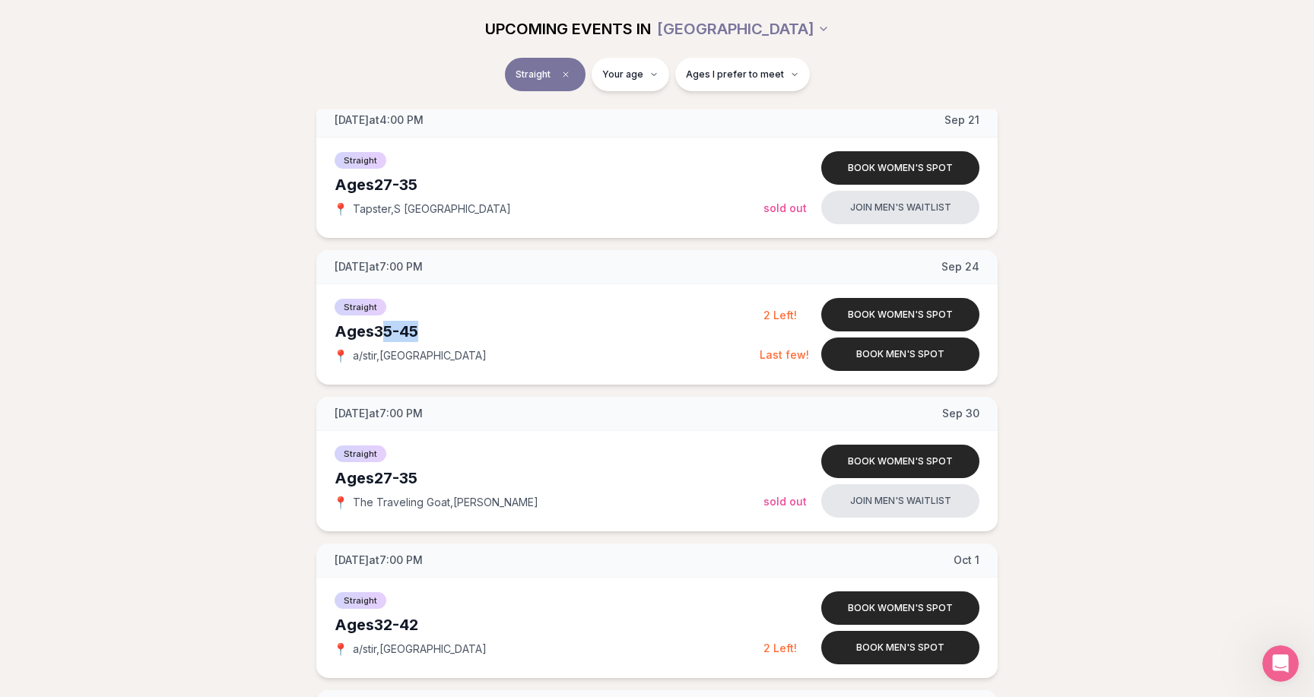
scroll to position [1403, 0]
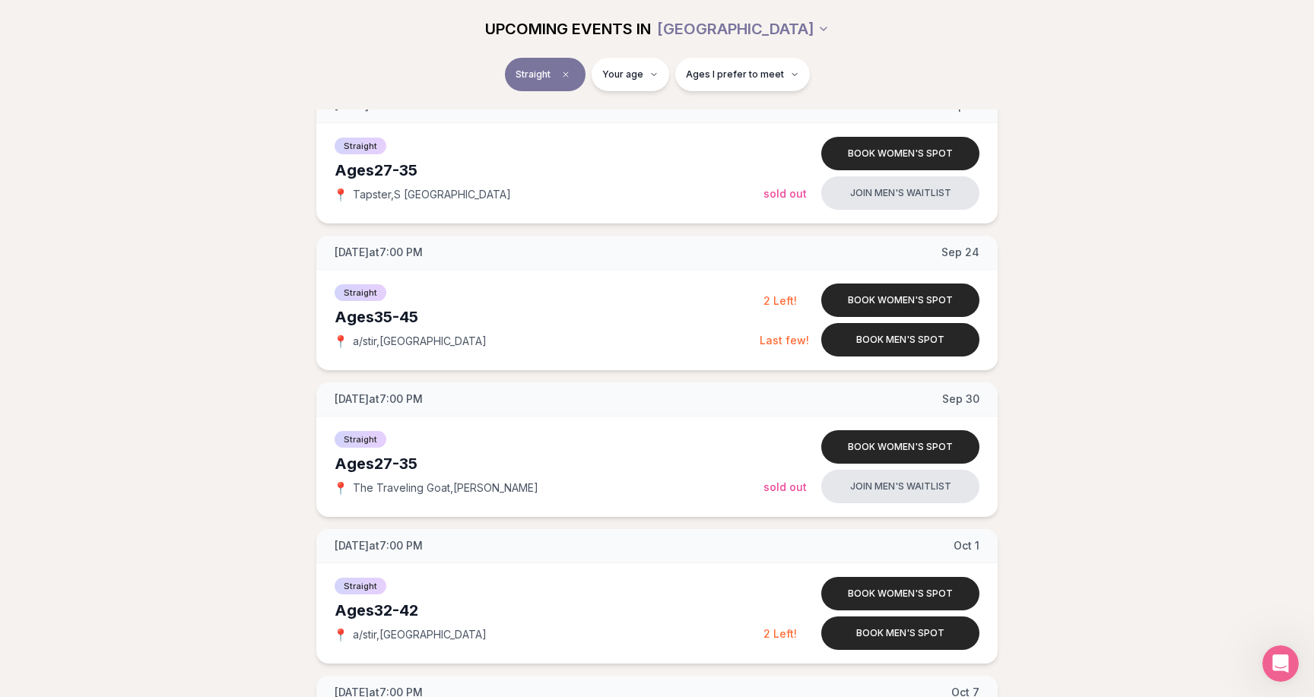
click at [1052, 335] on div "Tuesday at 7:00 PM Sep 2 Ages 30-40 Straight 📍 The Traveling Goat , Queen Anne …" at bounding box center [656, 449] width 1265 height 3069
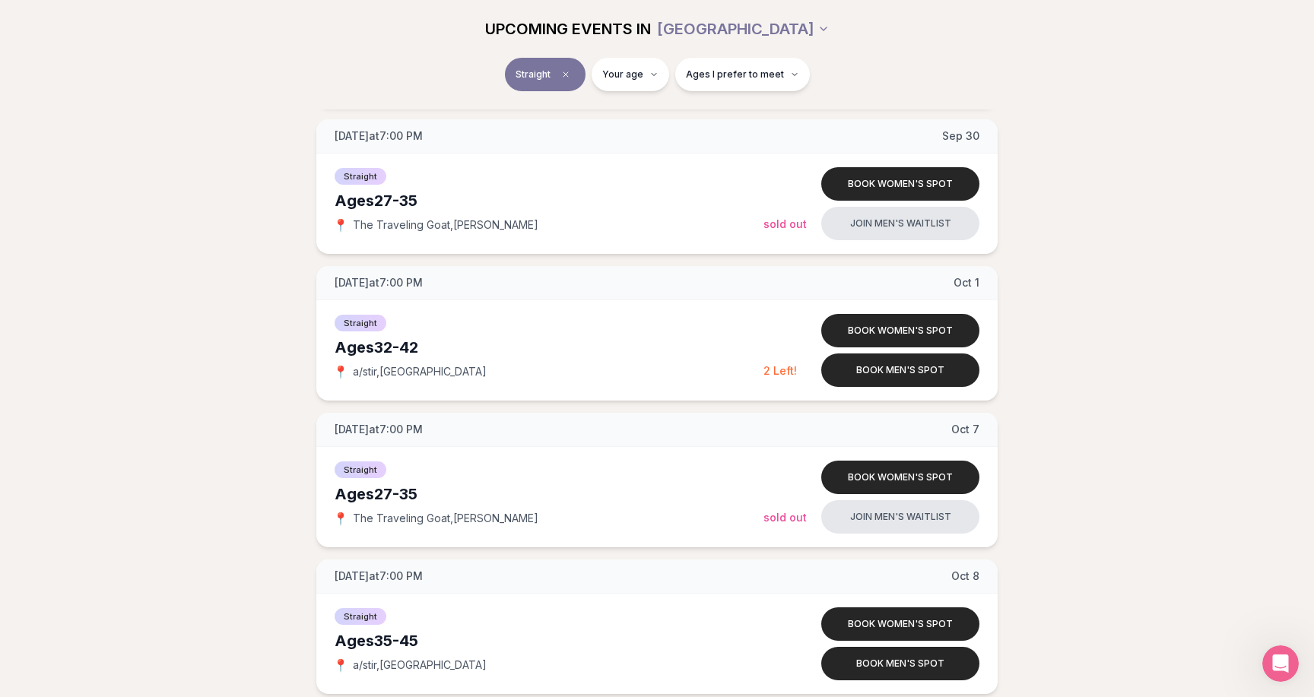
scroll to position [1686, 0]
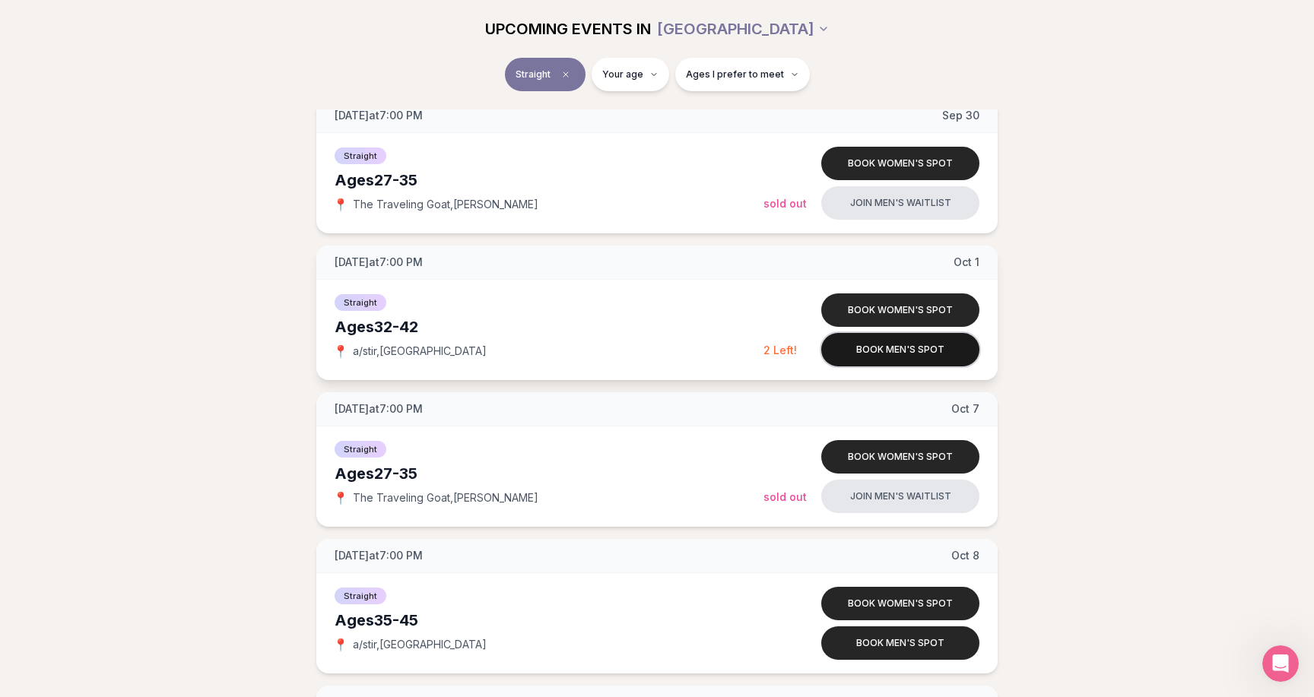
click at [942, 343] on button "Book men's spot" at bounding box center [900, 349] width 158 height 33
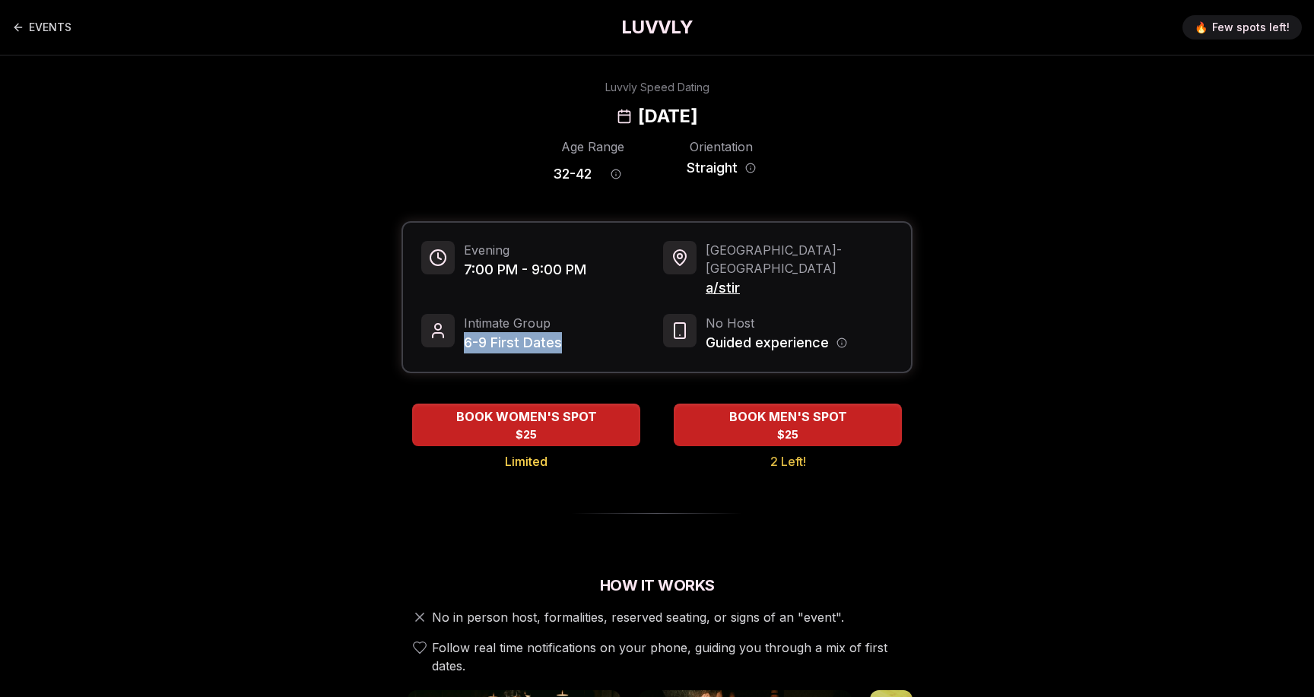
drag, startPoint x: 466, startPoint y: 324, endPoint x: 557, endPoint y: 324, distance: 91.2
click at [557, 332] on span "6-9 First Dates" at bounding box center [513, 342] width 98 height 21
click at [616, 325] on div "Intimate Group 6-9 First Dates" at bounding box center [536, 334] width 230 height 40
drag, startPoint x: 465, startPoint y: 322, endPoint x: 585, endPoint y: 322, distance: 120.1
click at [585, 322] on div "Intimate Group 6-9 First Dates" at bounding box center [536, 334] width 230 height 40
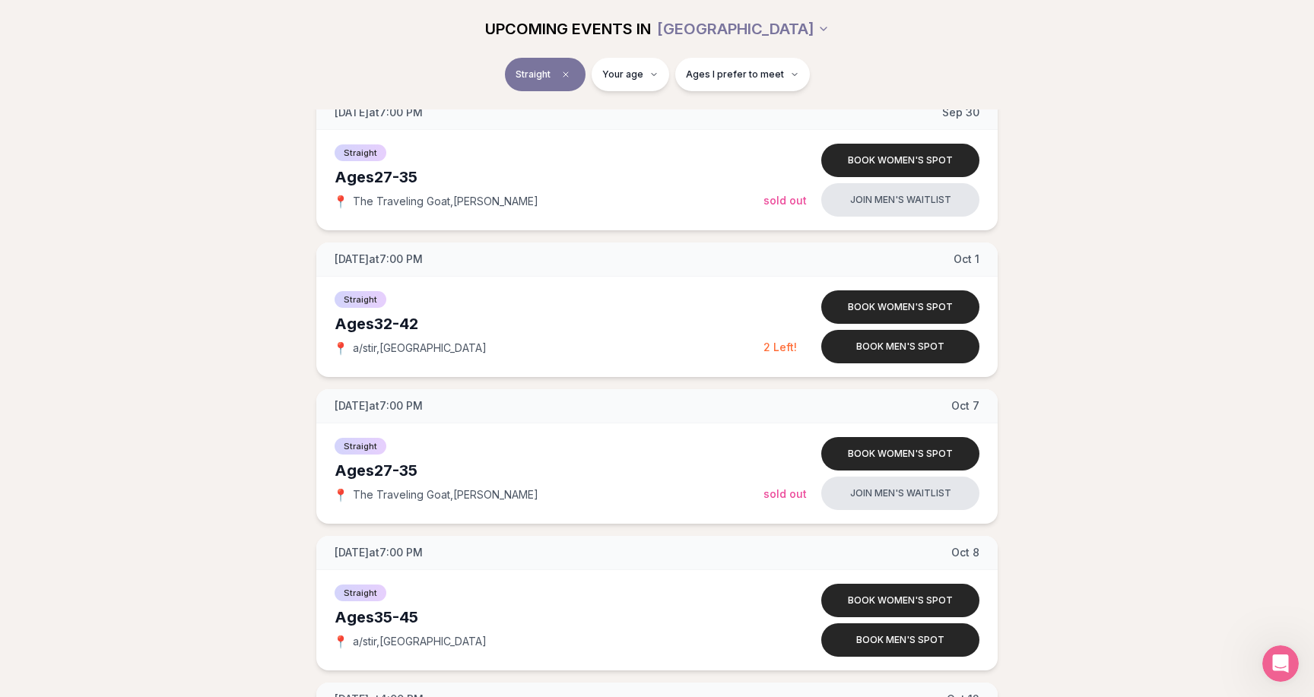
scroll to position [1682, 0]
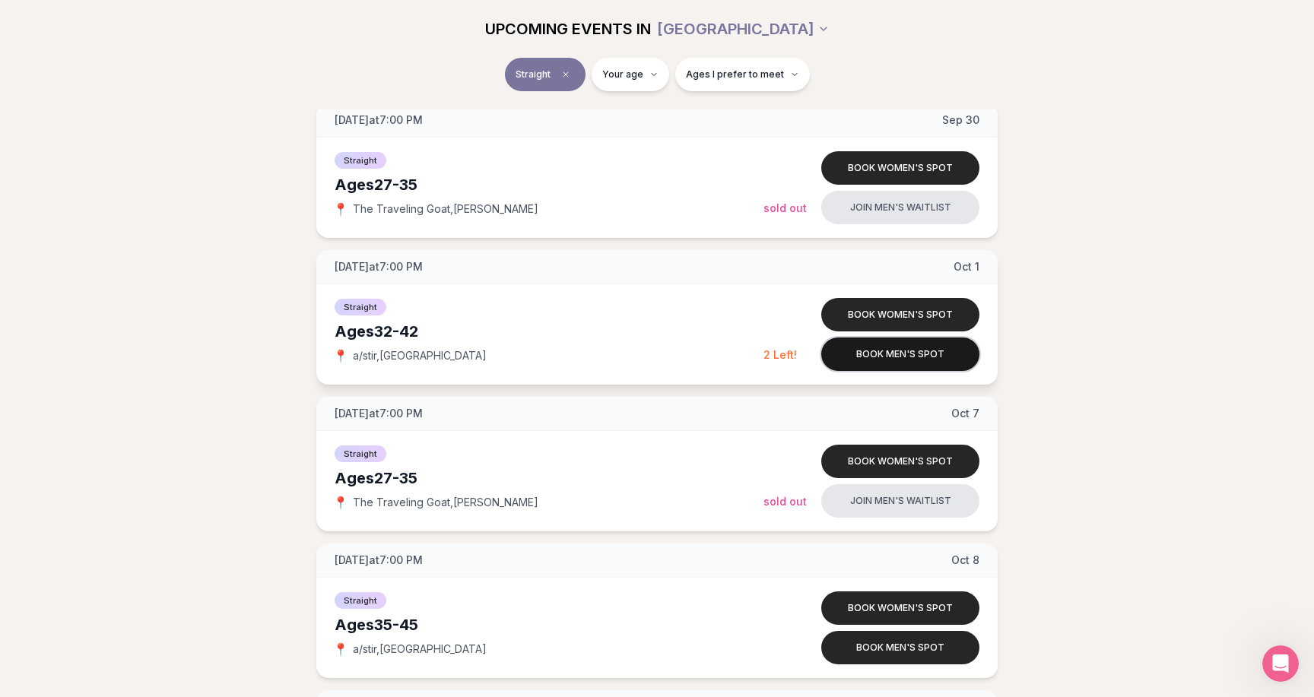
click at [903, 359] on button "Book men's spot" at bounding box center [900, 354] width 158 height 33
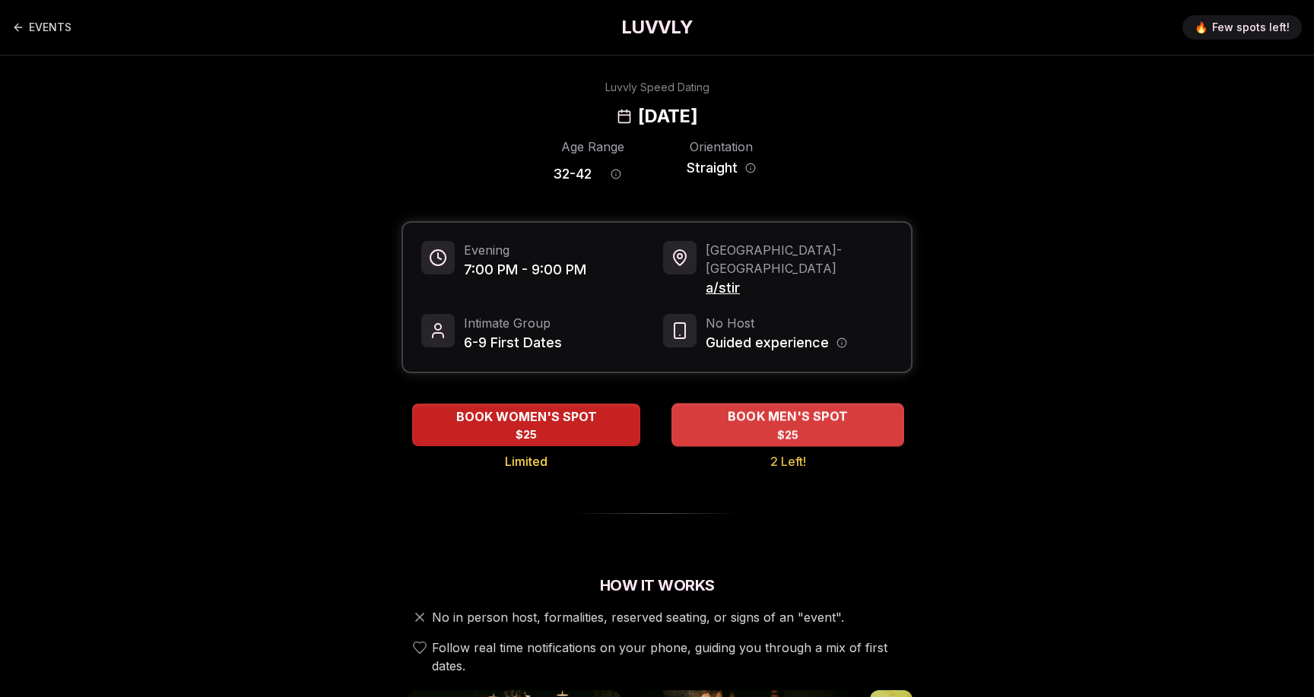
click at [783, 427] on span "$25" at bounding box center [788, 434] width 22 height 15
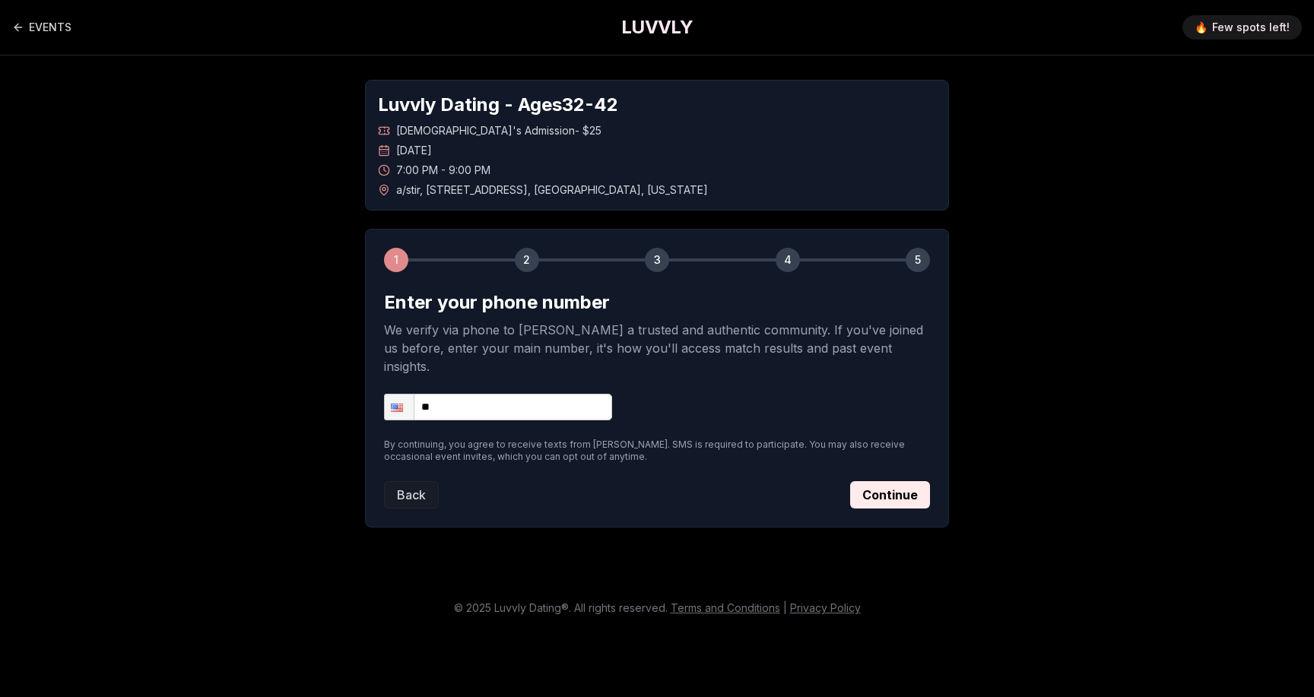
click at [490, 394] on input "**" at bounding box center [498, 407] width 228 height 27
type input "**********"
click at [903, 481] on button "Continue" at bounding box center [890, 494] width 80 height 27
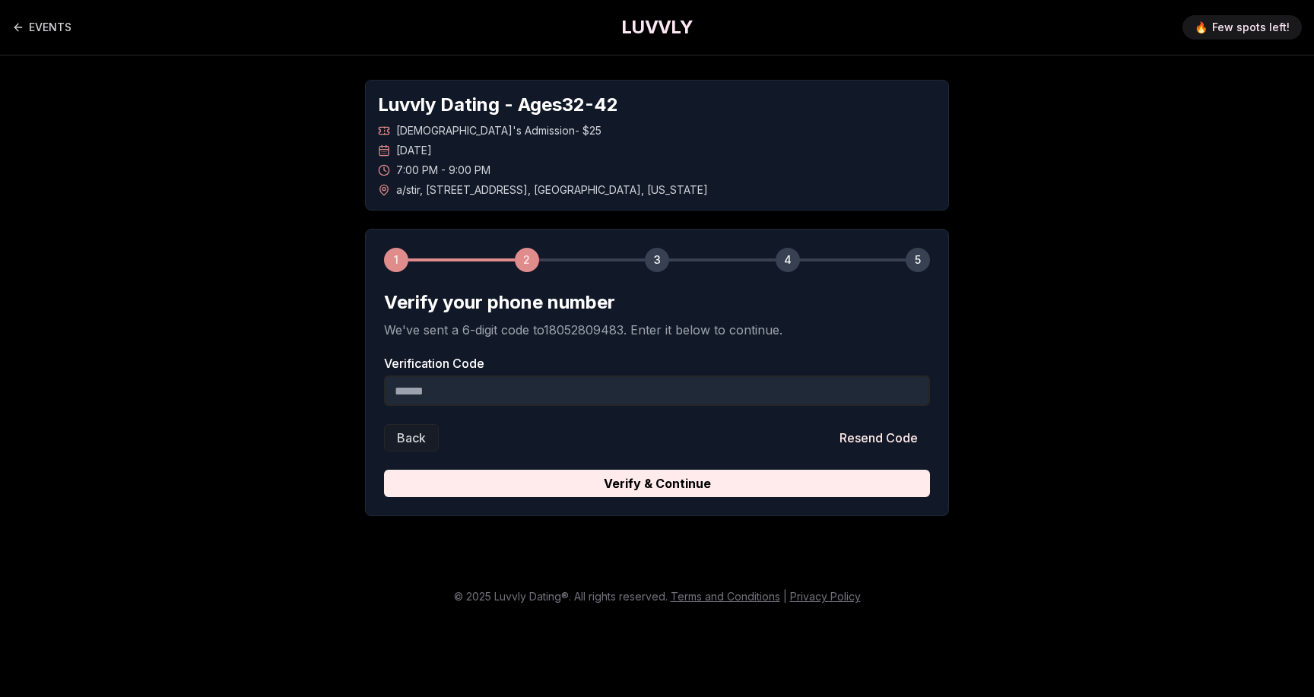
click at [595, 403] on input "Verification Code" at bounding box center [657, 391] width 546 height 30
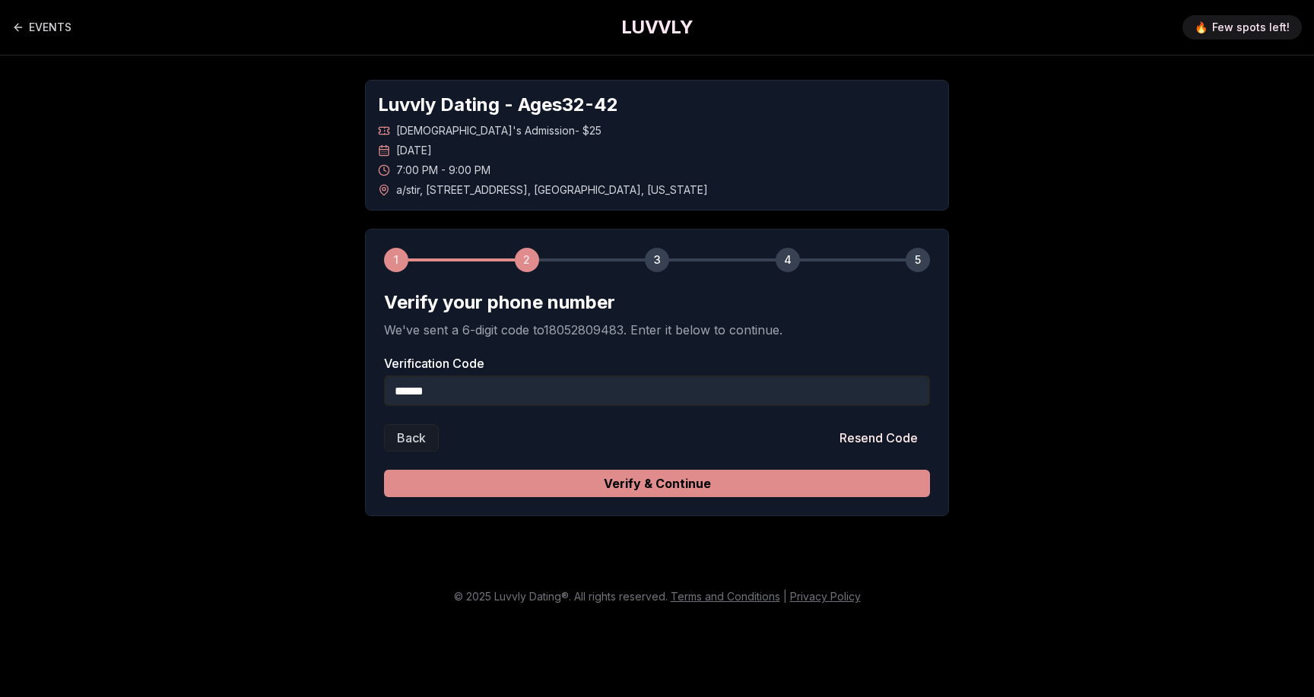
type input "******"
click at [689, 488] on button "Verify & Continue" at bounding box center [657, 483] width 546 height 27
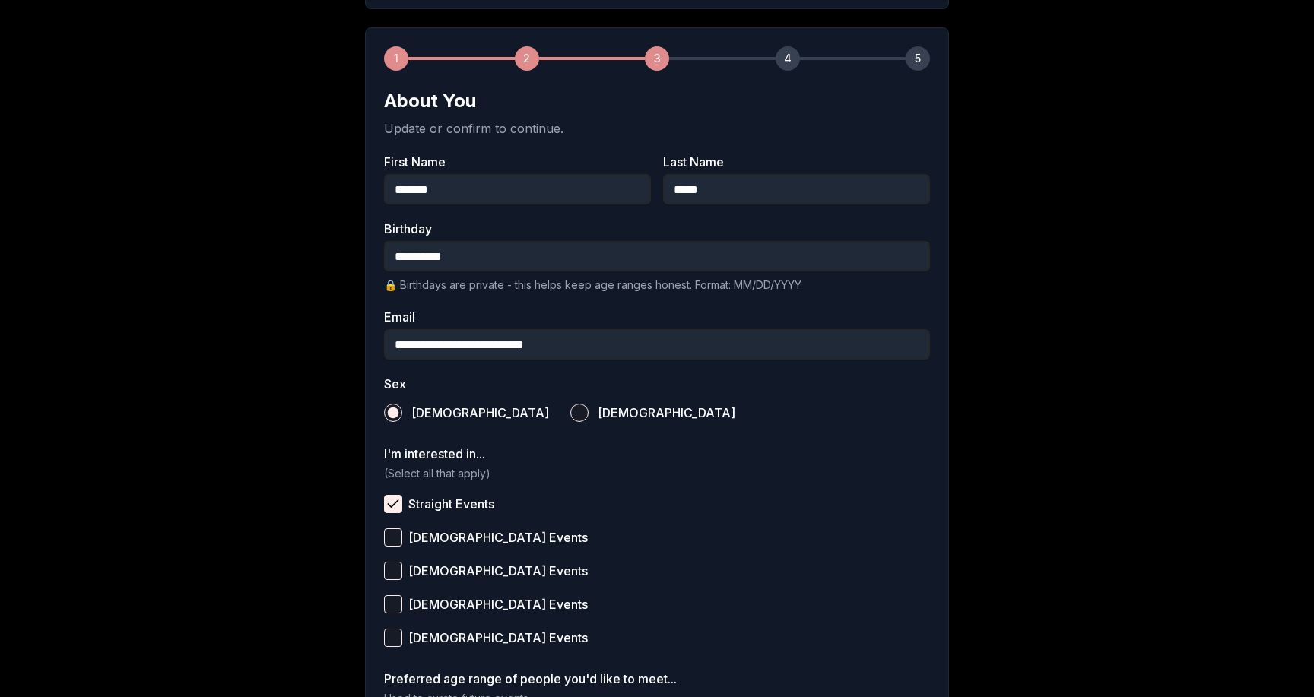
scroll to position [449, 0]
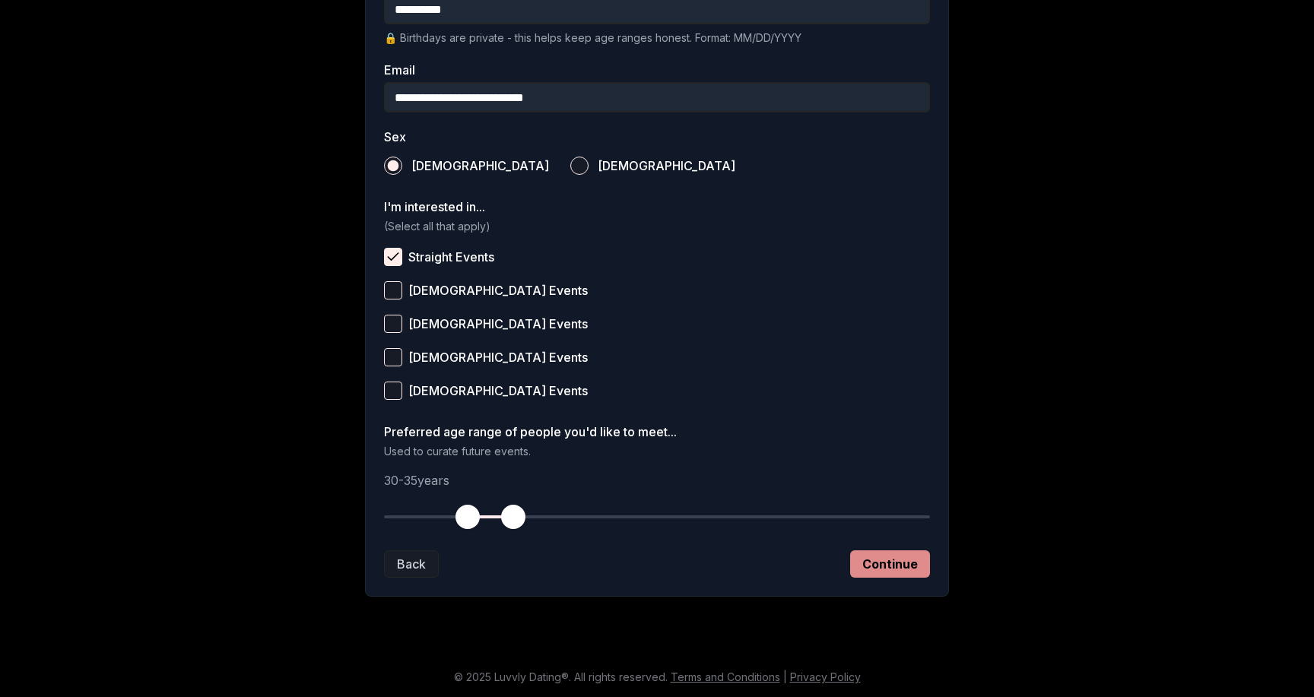
click at [886, 556] on button "Continue" at bounding box center [890, 563] width 80 height 27
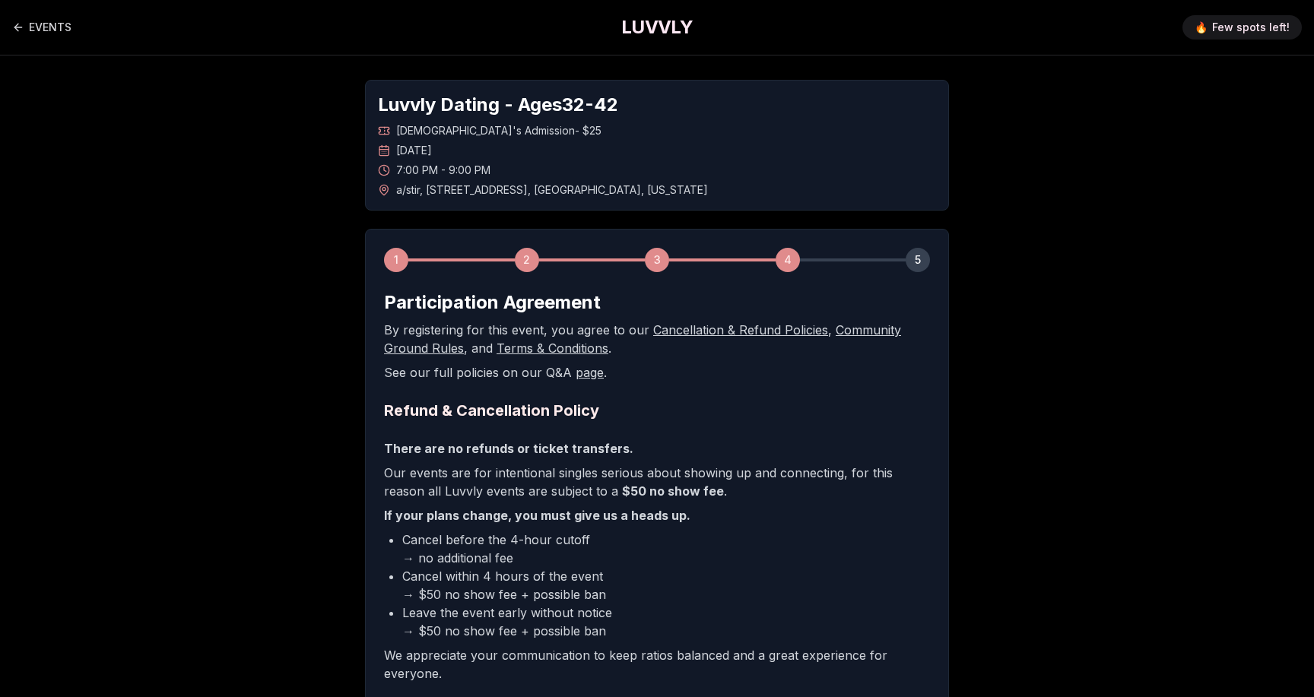
scroll to position [202, 0]
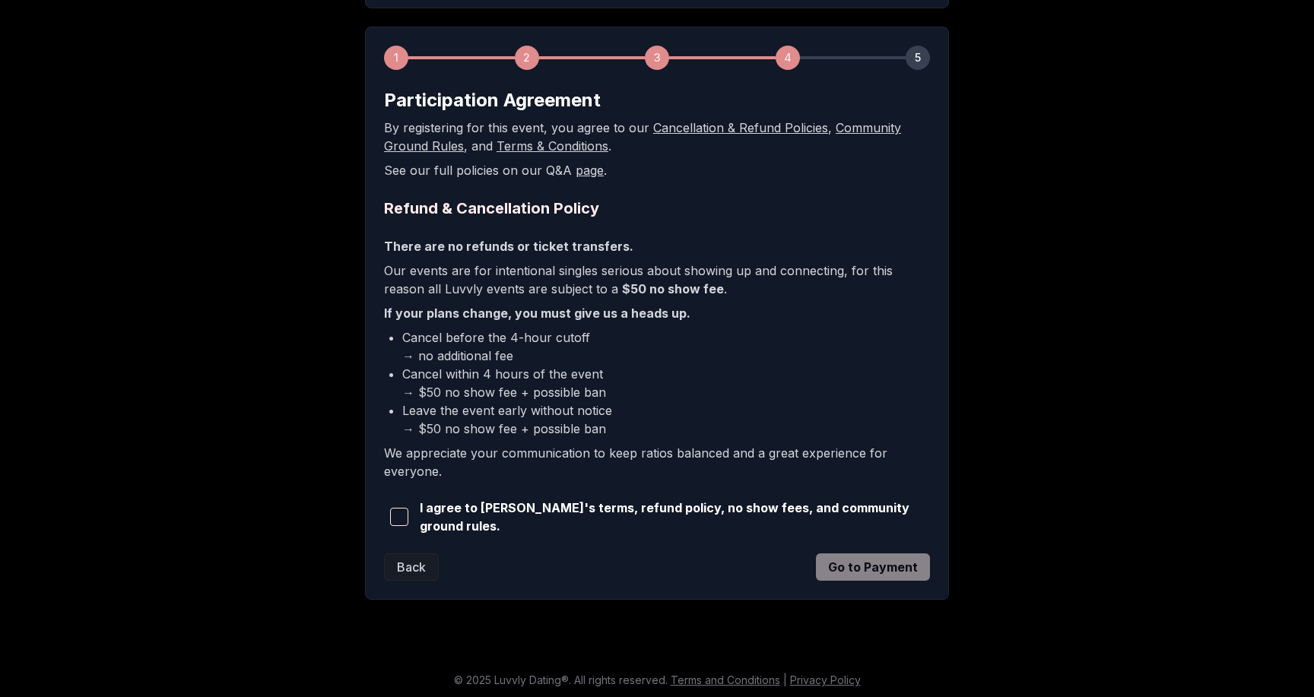
click at [840, 518] on span "I agree to [PERSON_NAME]'s terms, refund policy, no show fees, and community gr…" at bounding box center [675, 517] width 510 height 36
click at [399, 510] on span "button" at bounding box center [399, 517] width 18 height 18
click at [841, 569] on button "Go to Payment" at bounding box center [873, 566] width 114 height 27
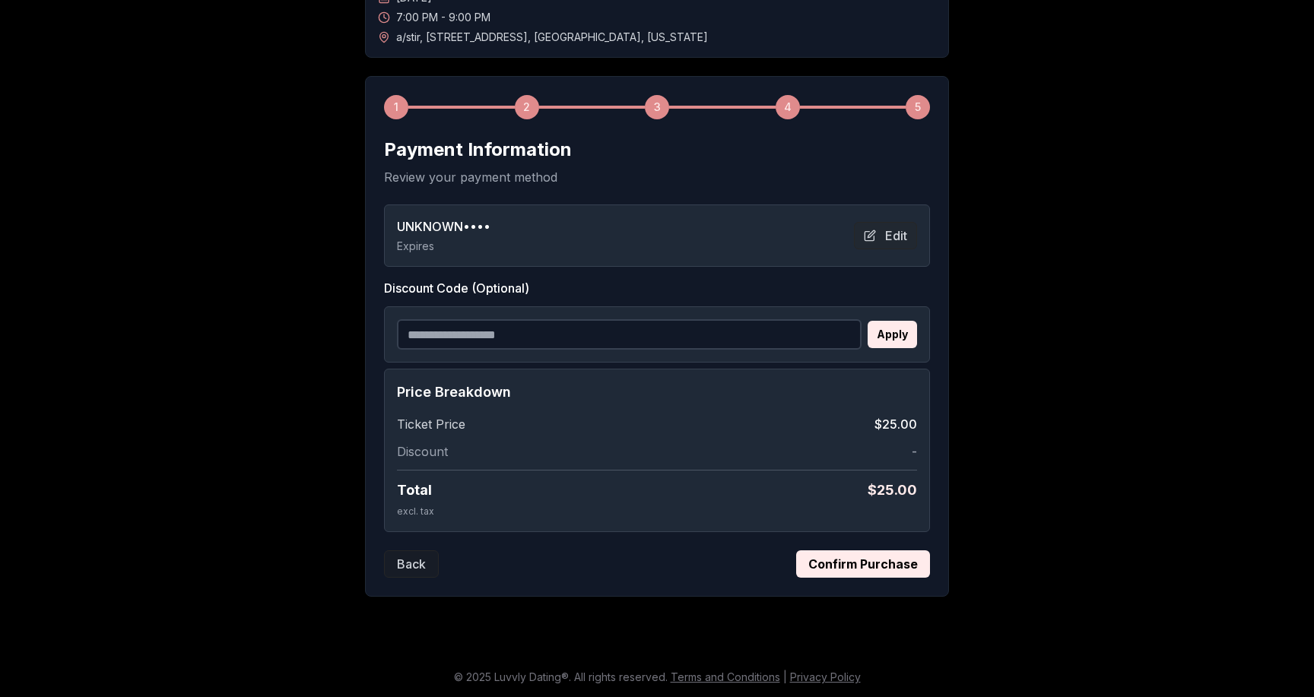
scroll to position [153, 0]
click at [538, 333] on input "Discount Code (Optional)" at bounding box center [629, 334] width 465 height 30
paste input "**********"
type input "**********"
paste input "**********"
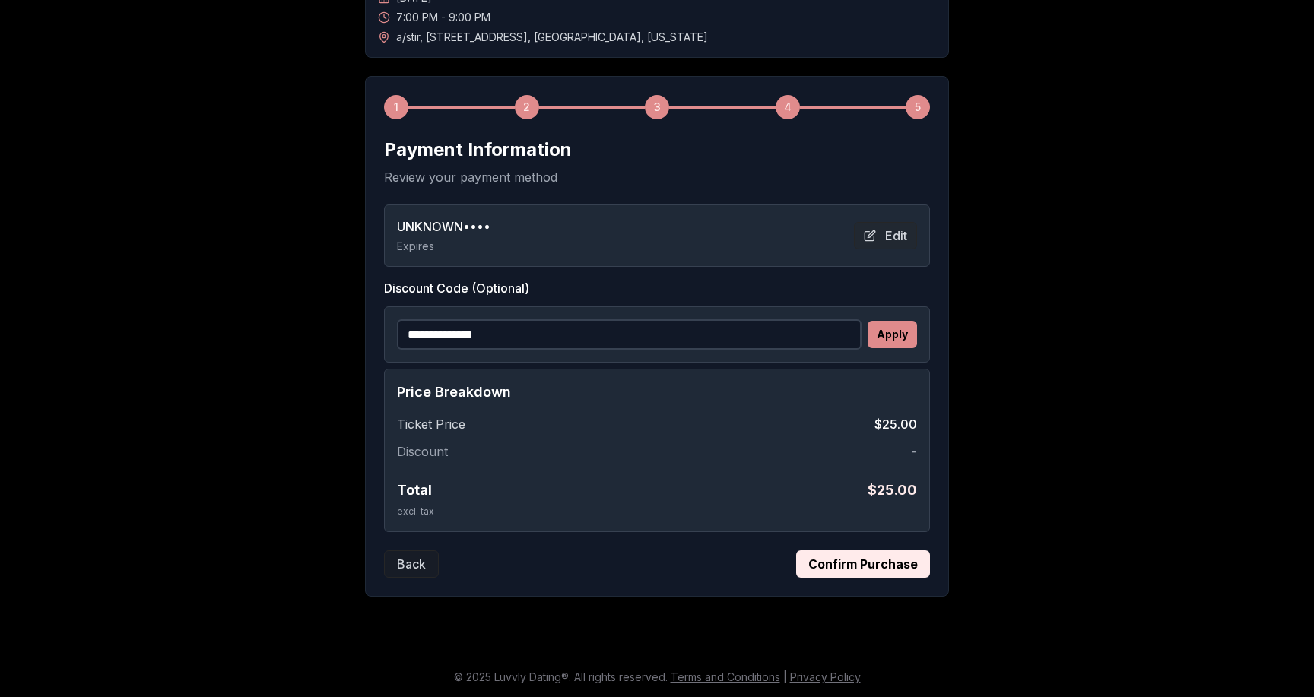
type input "**********"
click at [883, 333] on button "Apply" at bounding box center [891, 334] width 49 height 27
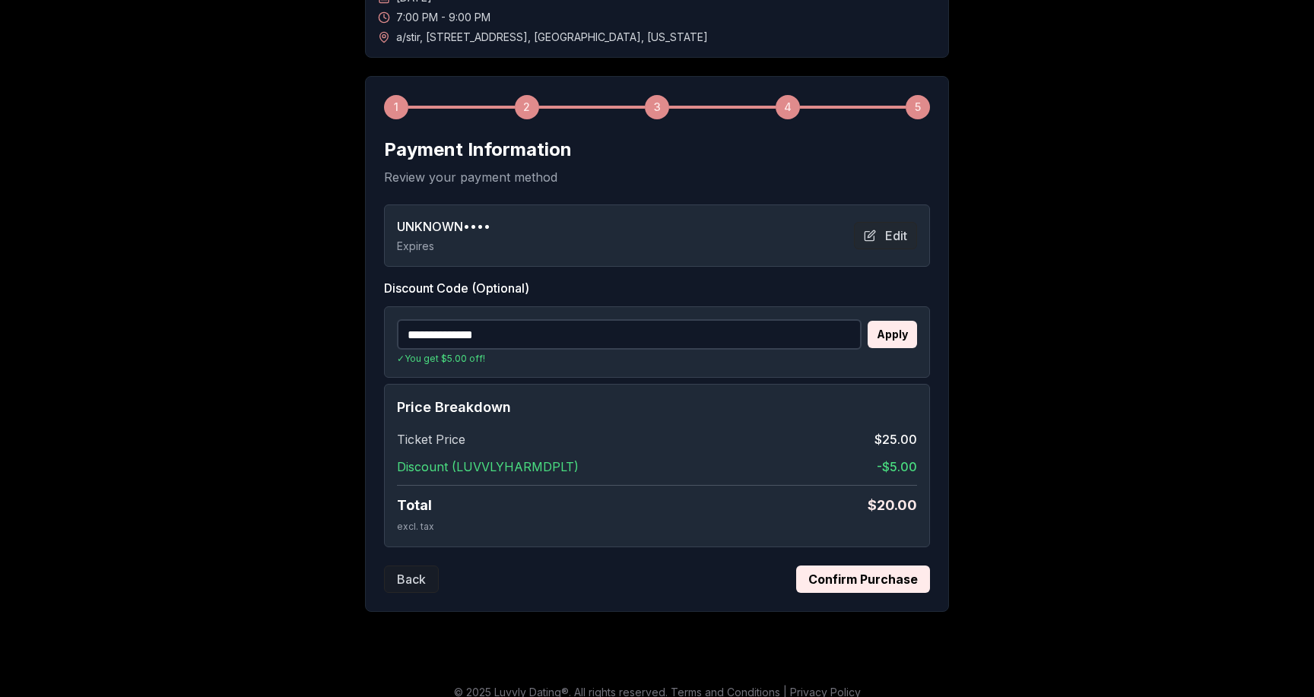
click at [859, 582] on button "Confirm Purchase" at bounding box center [863, 579] width 134 height 27
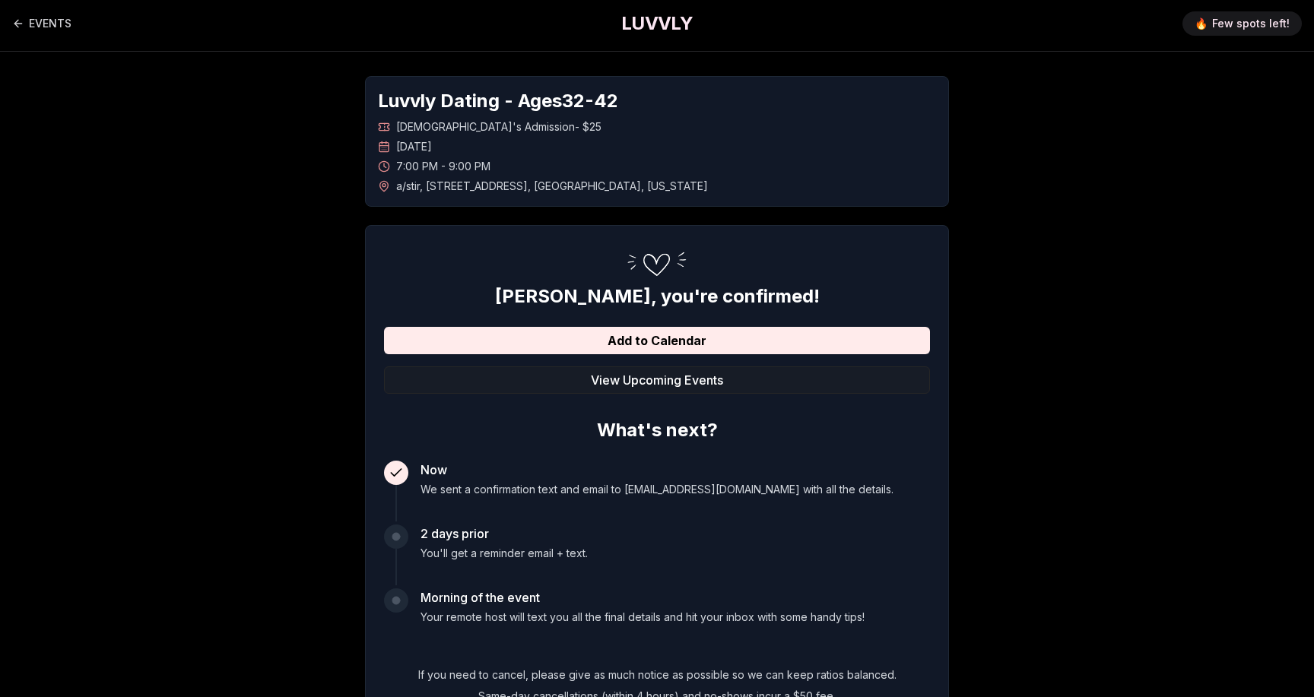
scroll to position [0, 0]
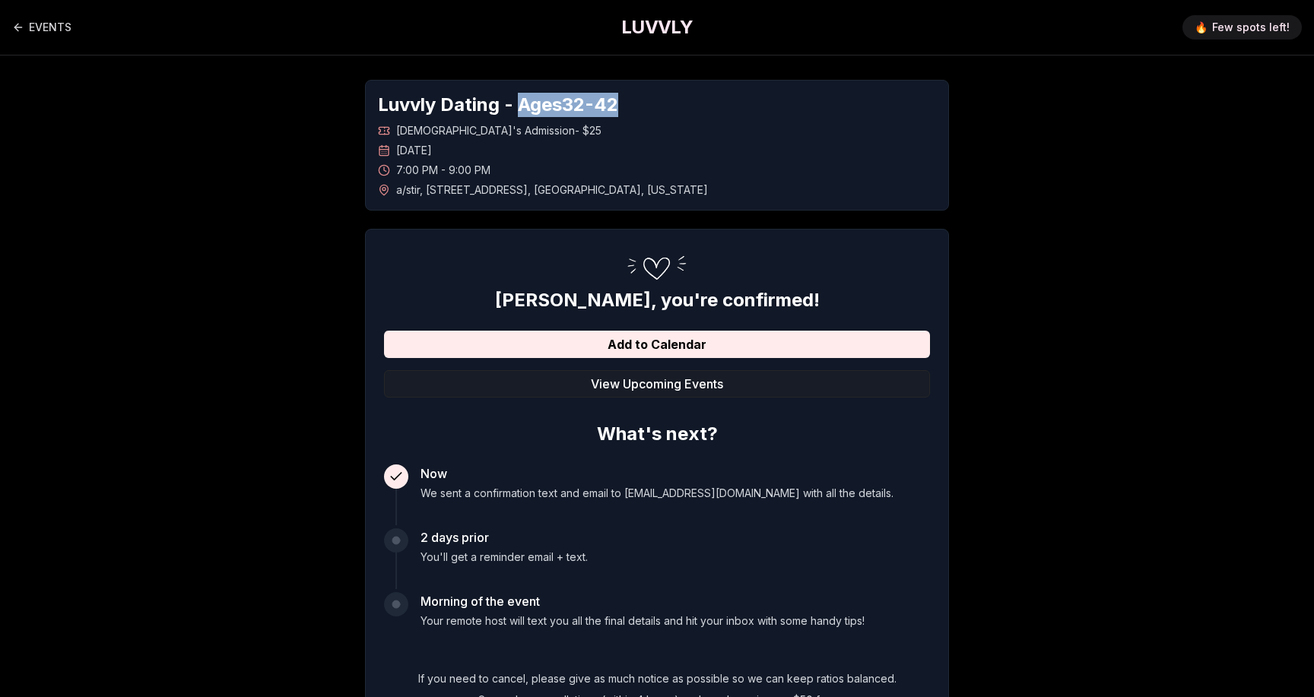
drag, startPoint x: 517, startPoint y: 104, endPoint x: 642, endPoint y: 103, distance: 124.7
click at [642, 104] on h1 "Luvvly Dating - Ages [DEMOGRAPHIC_DATA]" at bounding box center [657, 105] width 558 height 24
click at [642, 103] on h1 "Luvvly Dating - Ages [DEMOGRAPHIC_DATA]" at bounding box center [657, 105] width 558 height 24
drag, startPoint x: 461, startPoint y: 153, endPoint x: 585, endPoint y: 153, distance: 123.9
click at [585, 153] on div "[DATE]" at bounding box center [657, 150] width 558 height 15
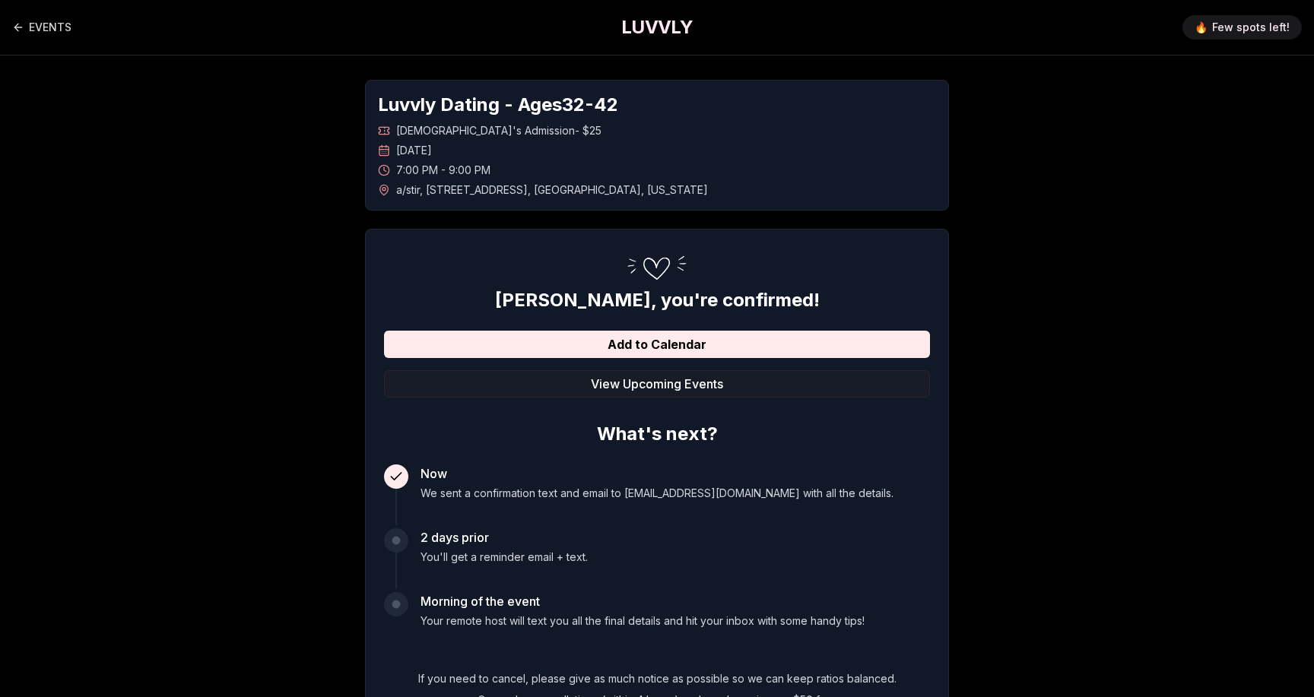
click at [585, 153] on div "[DATE]" at bounding box center [657, 150] width 558 height 15
